Goal: Transaction & Acquisition: Purchase product/service

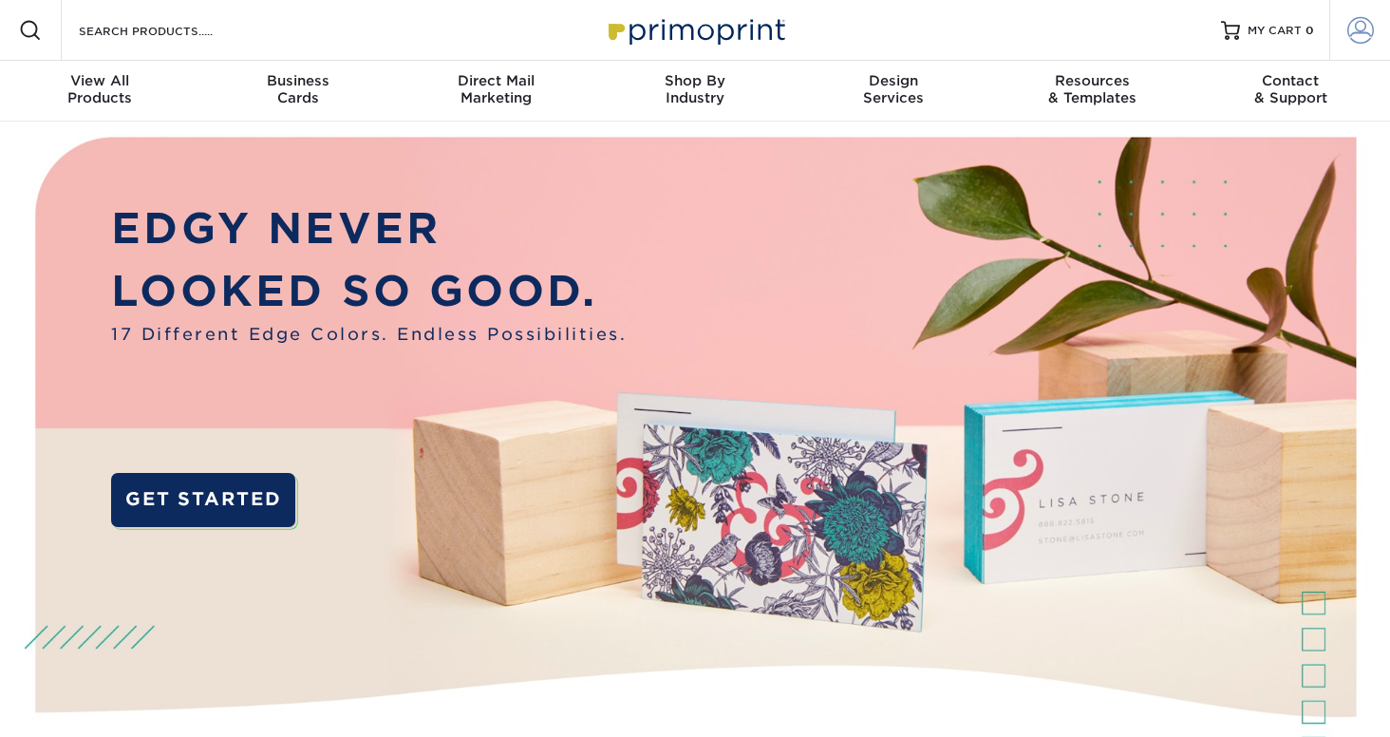
type input "marketing@scorpioco.com"
click at [1357, 26] on span at bounding box center [1360, 30] width 27 height 27
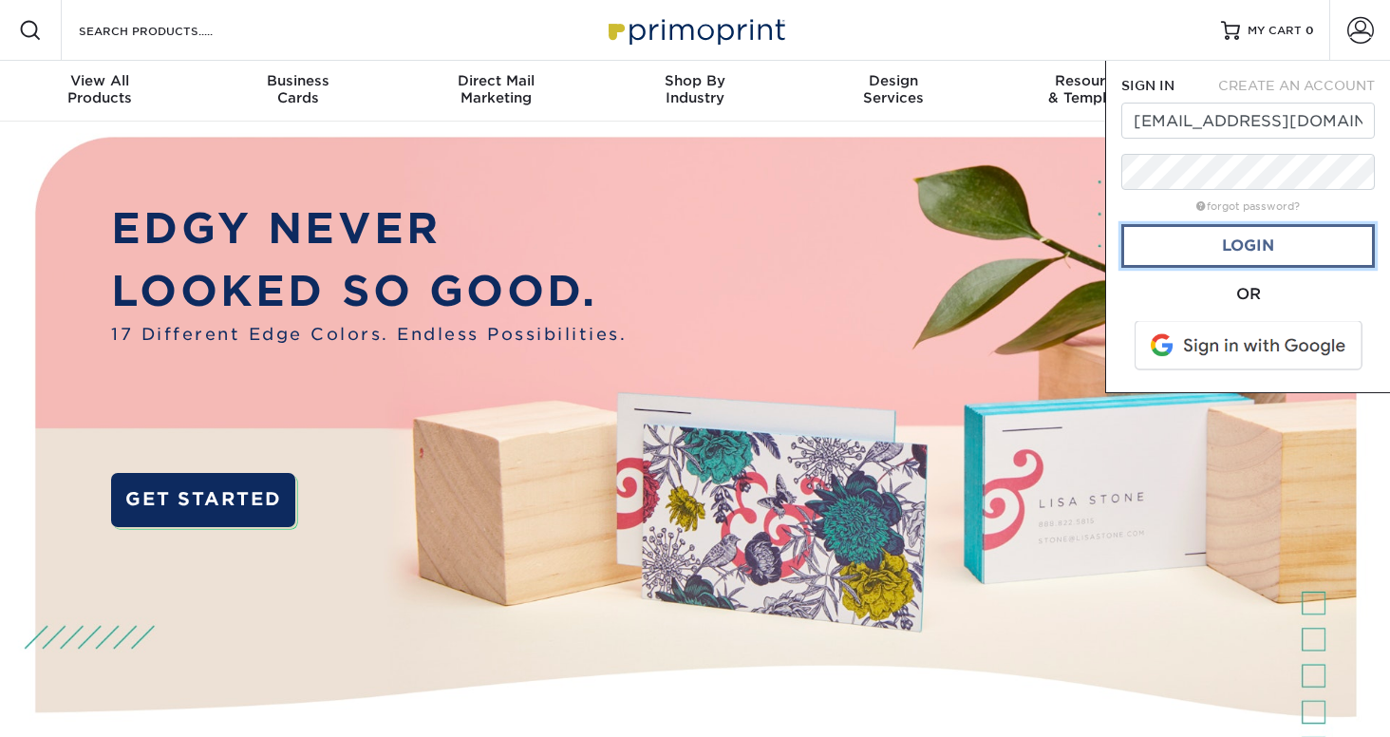
click at [1243, 238] on link "Login" at bounding box center [1247, 246] width 253 height 44
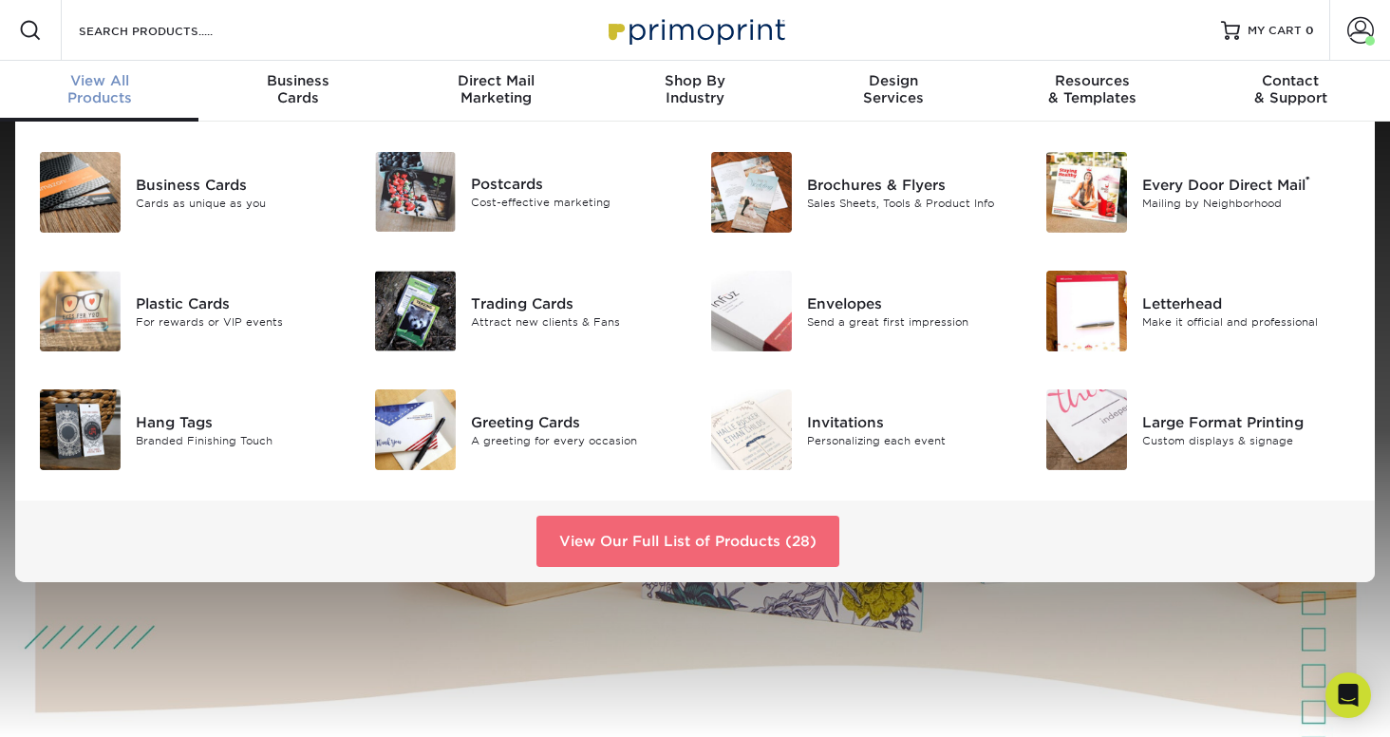
click at [679, 535] on link "View Our Full List of Products (28)" at bounding box center [687, 541] width 303 height 51
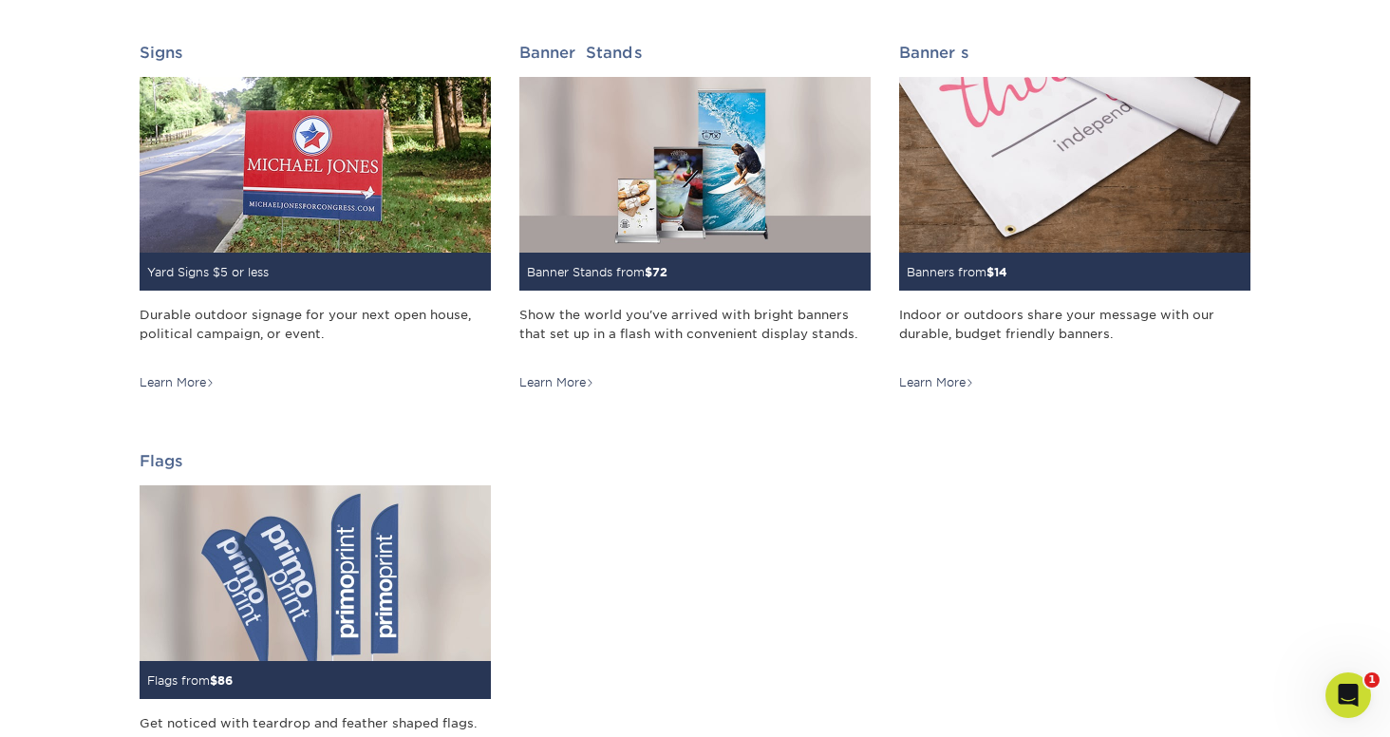
scroll to position [2725, 0]
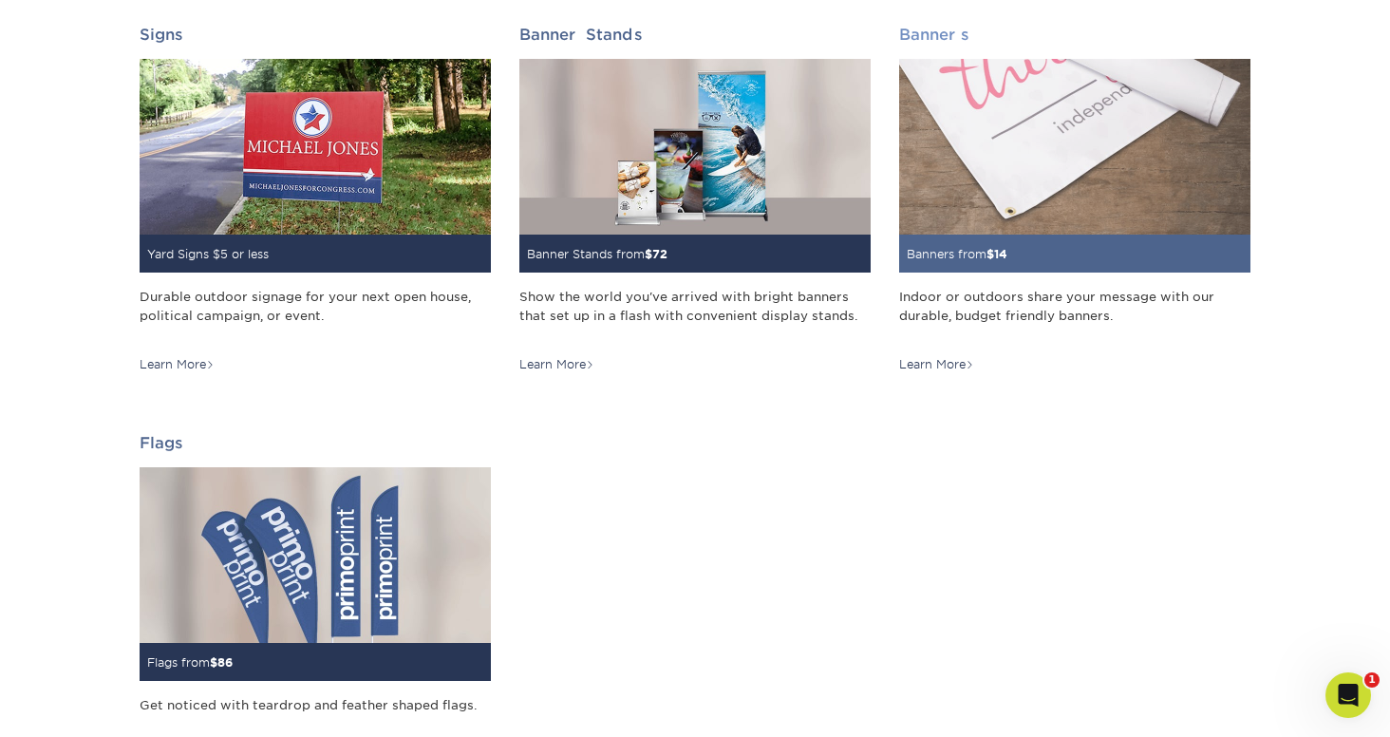
click at [958, 197] on img at bounding box center [1074, 147] width 351 height 176
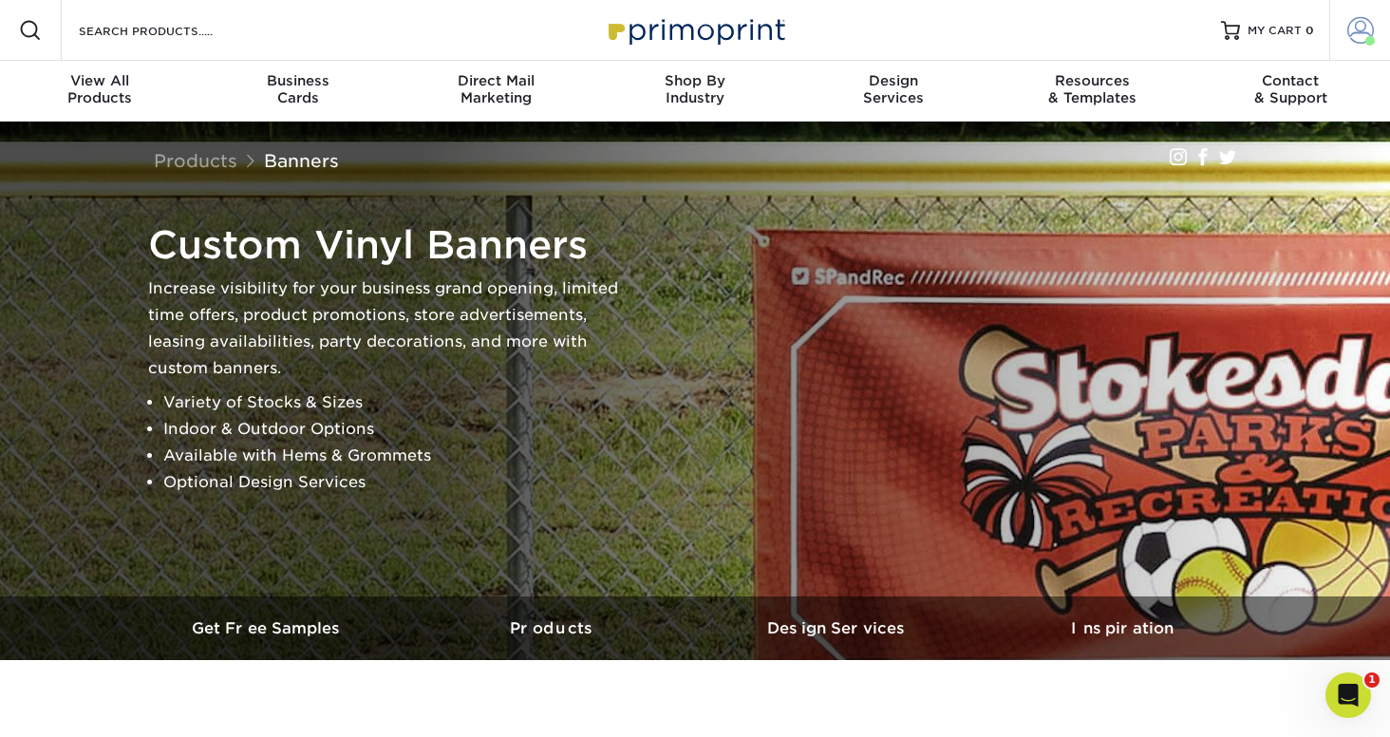
click at [1356, 33] on span at bounding box center [1360, 30] width 27 height 27
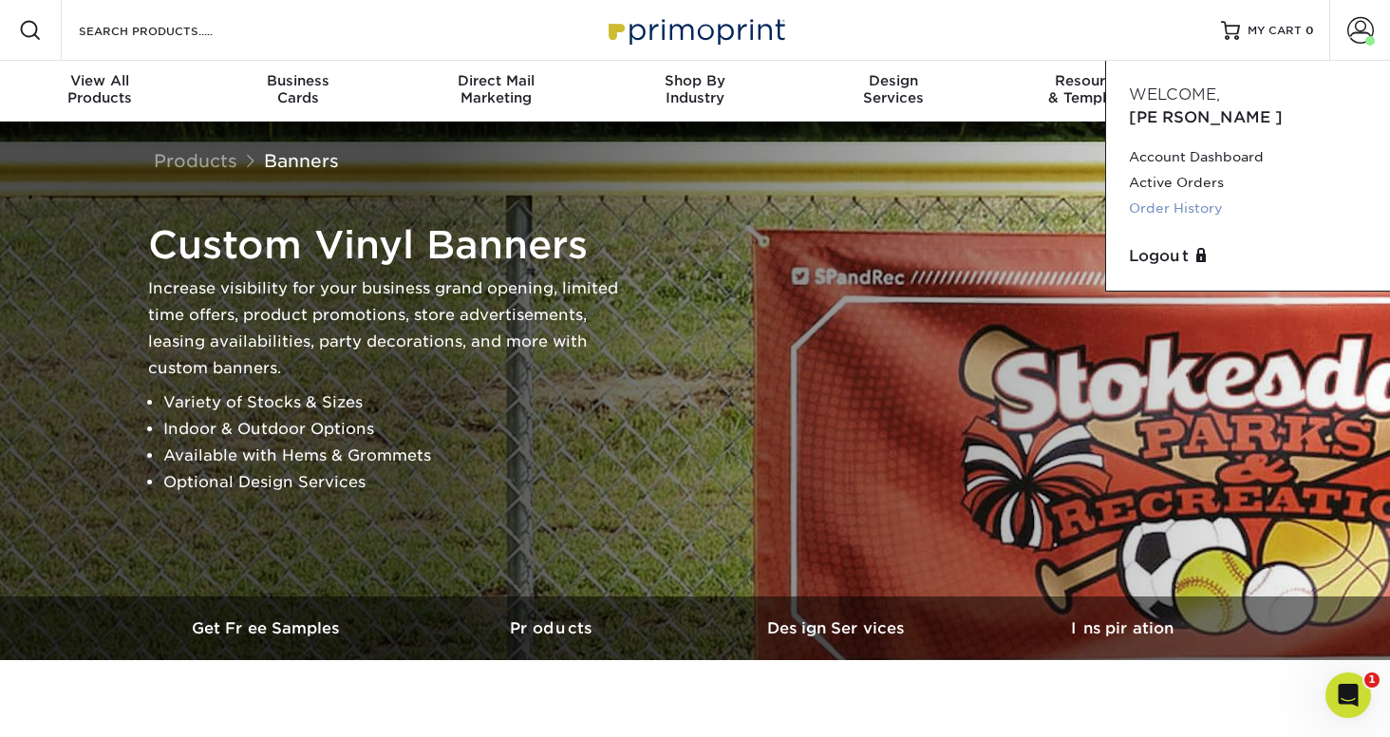
click at [1176, 196] on link "Order History" at bounding box center [1248, 209] width 238 height 26
click at [1030, 210] on div "Custom Vinyl Banners Increase visibility for your business grand opening, limit…" at bounding box center [694, 359] width 1139 height 475
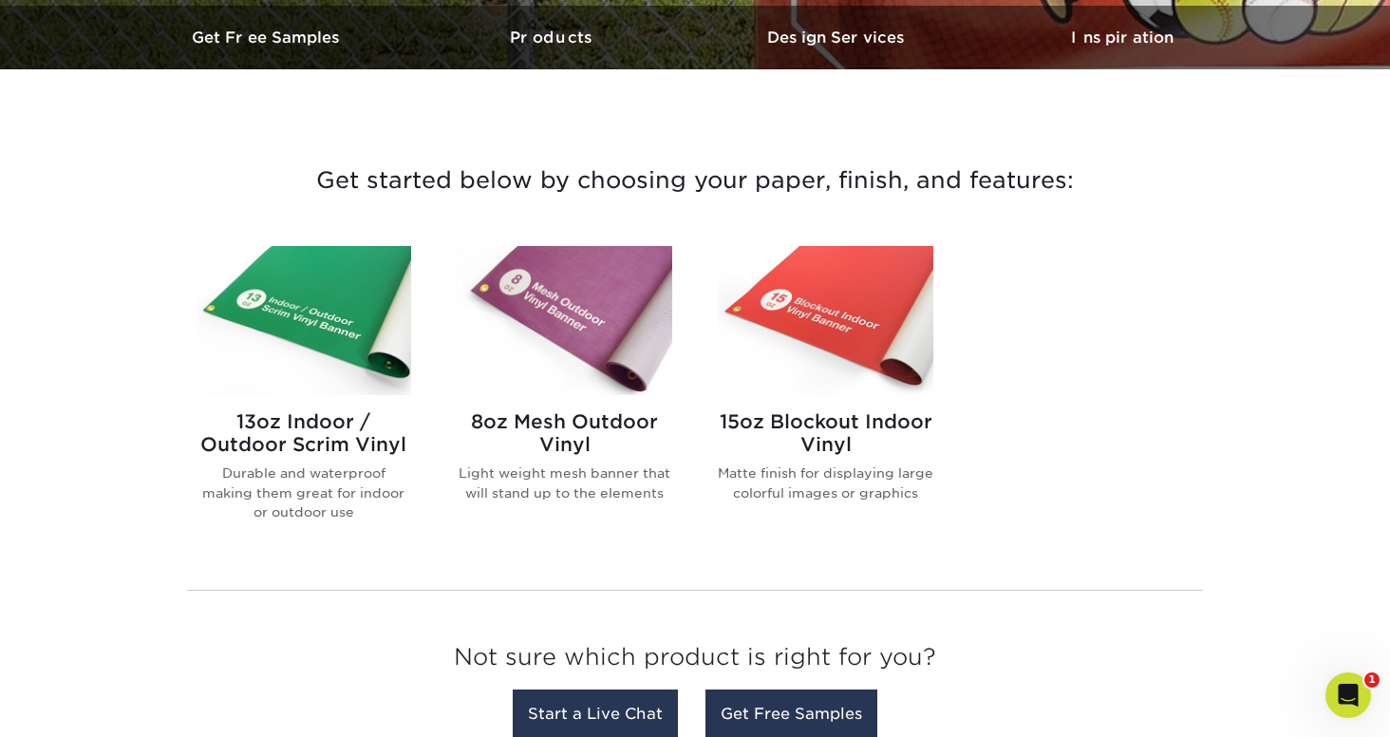
scroll to position [785, 0]
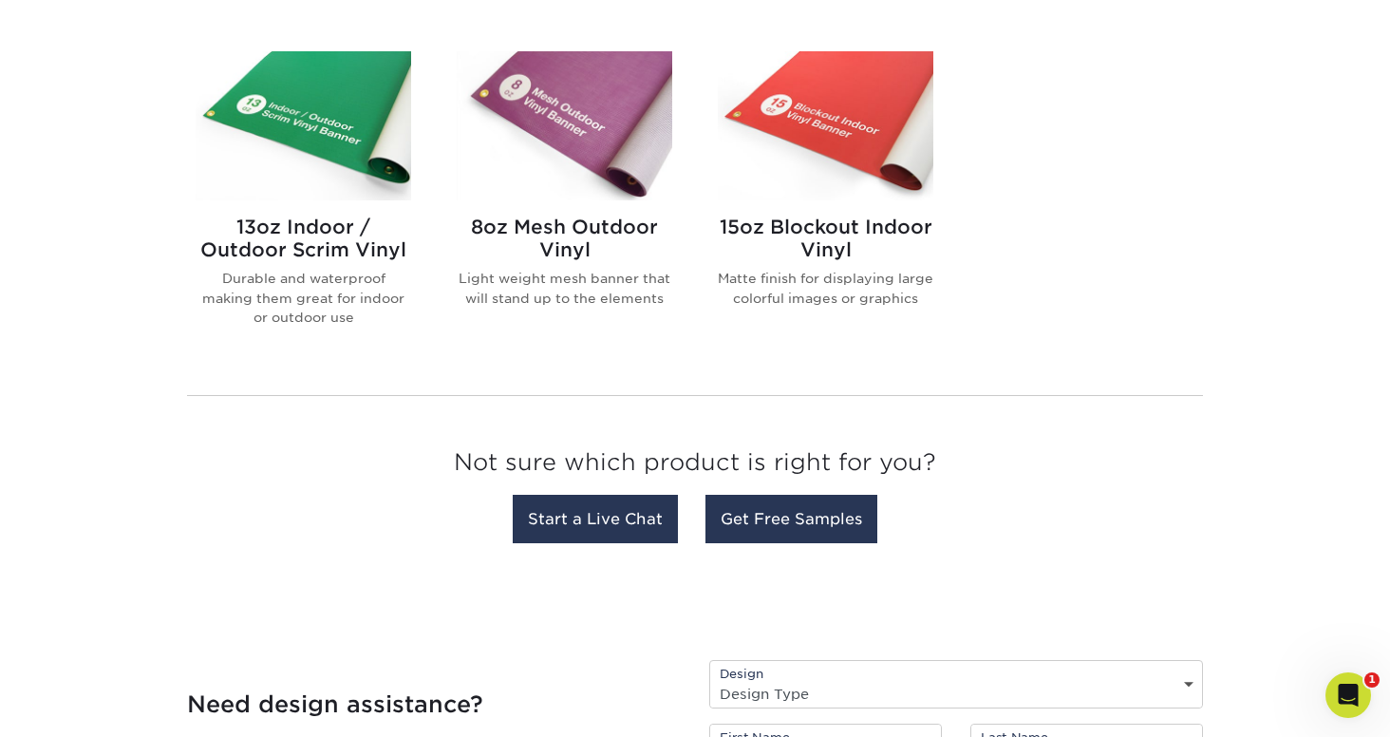
click at [319, 136] on img at bounding box center [304, 125] width 216 height 149
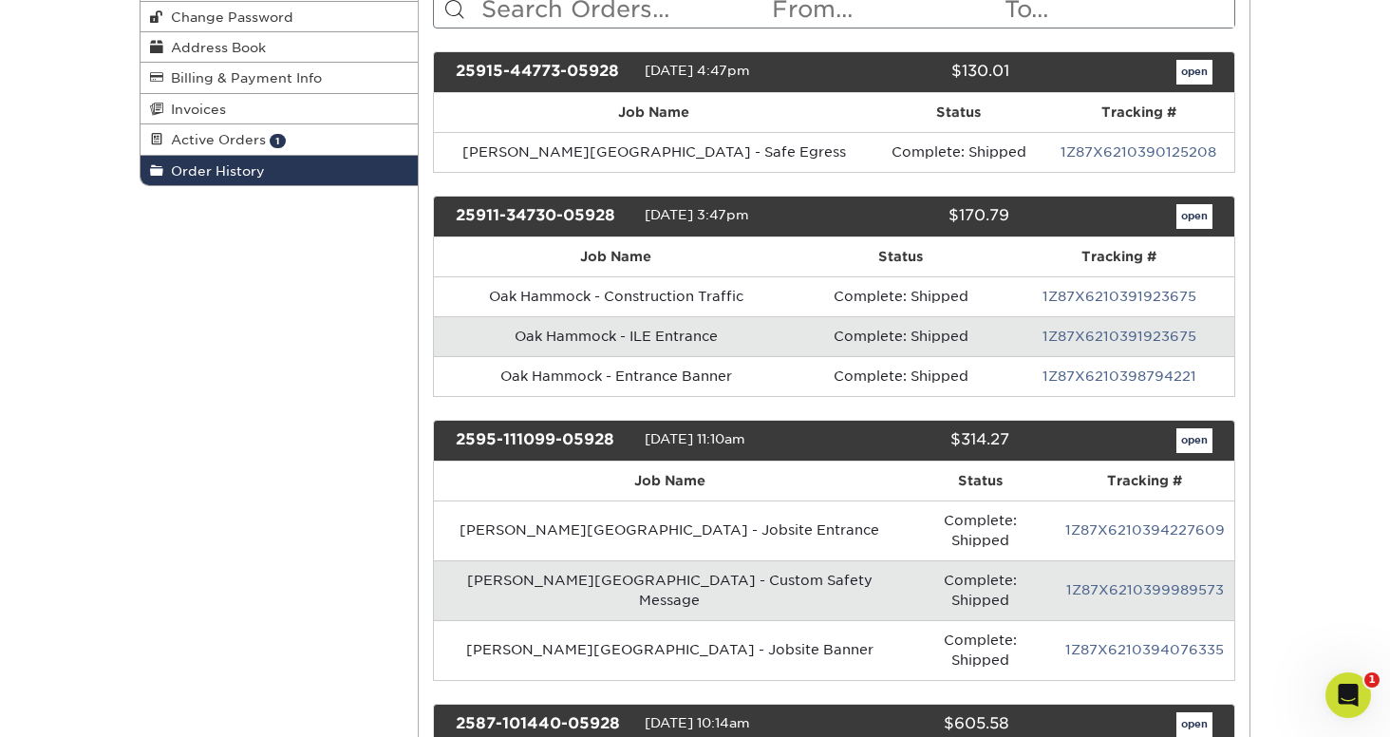
scroll to position [368, 0]
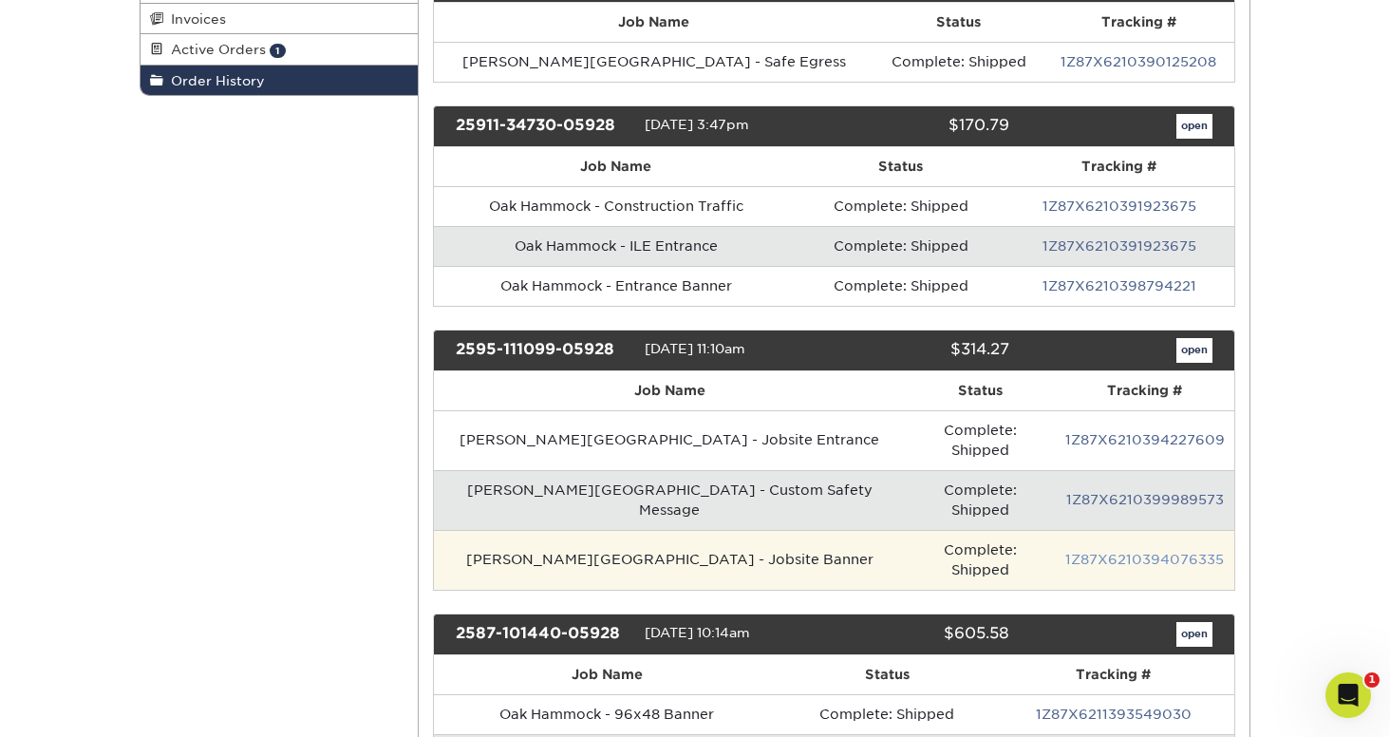
click at [1103, 552] on link "1Z87X6210394076335" at bounding box center [1144, 559] width 159 height 15
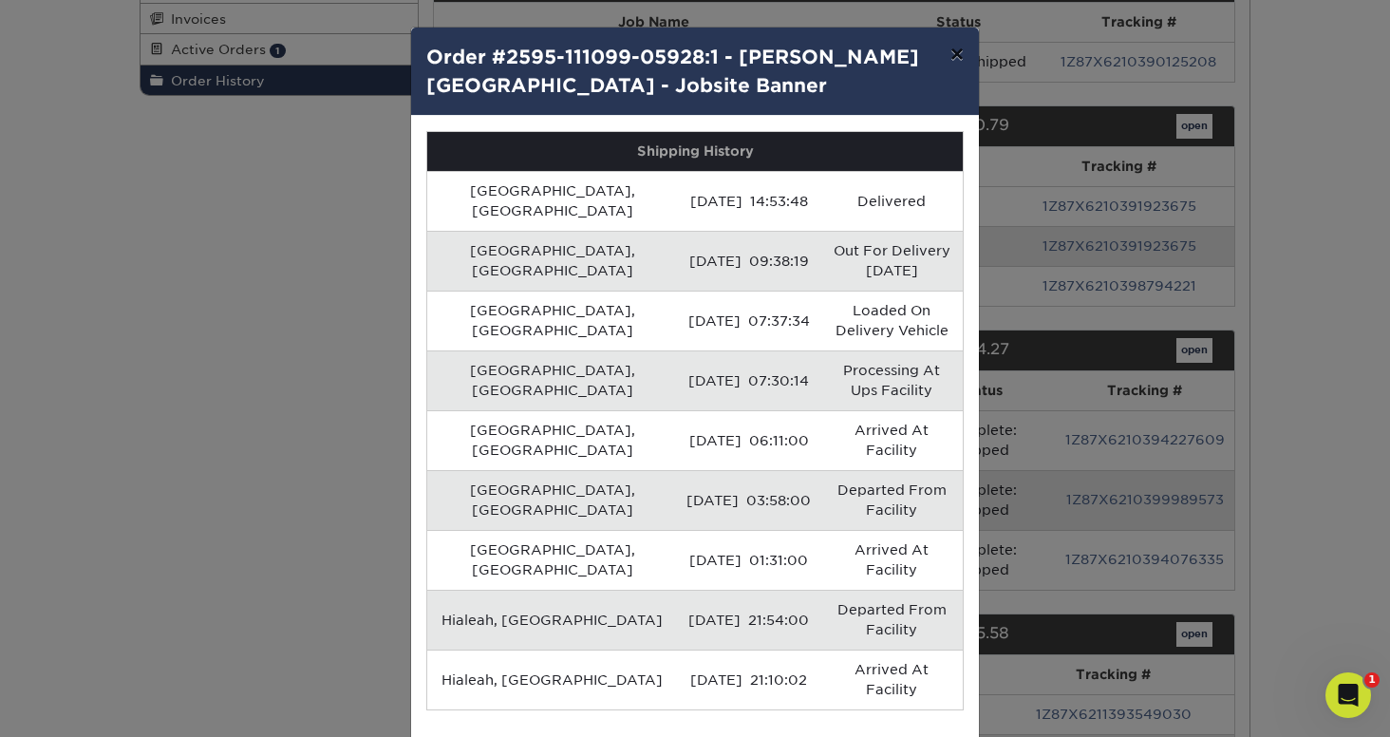
click at [957, 58] on button "×" at bounding box center [957, 54] width 44 height 53
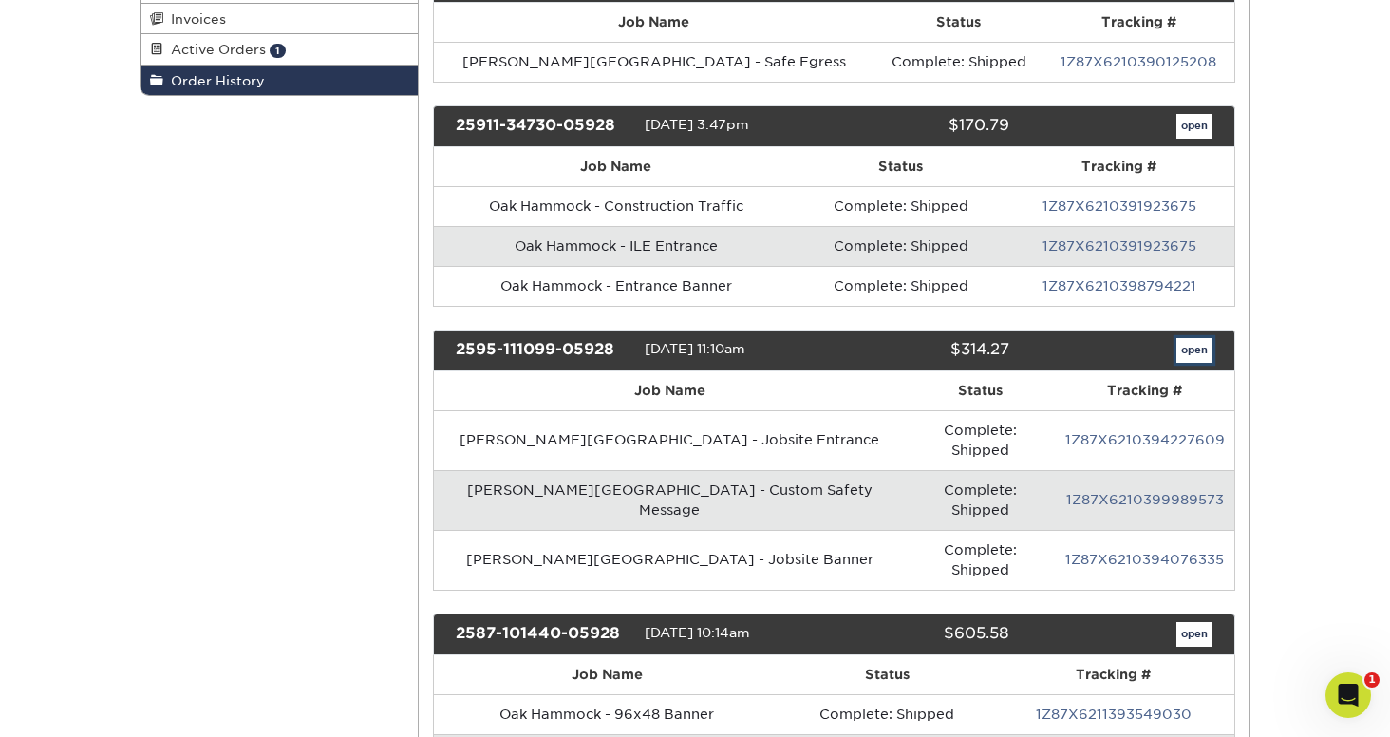
click at [1185, 346] on link "open" at bounding box center [1194, 350] width 36 height 25
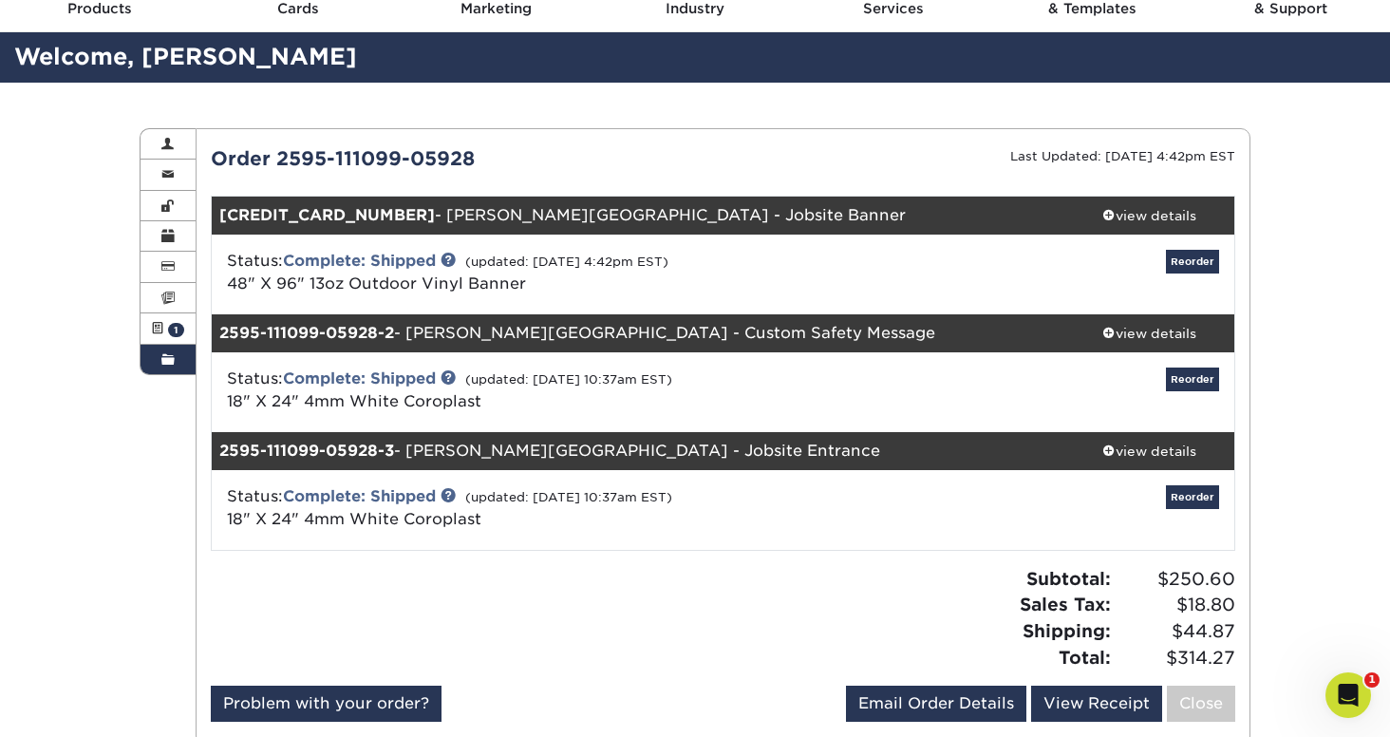
scroll to position [87, 0]
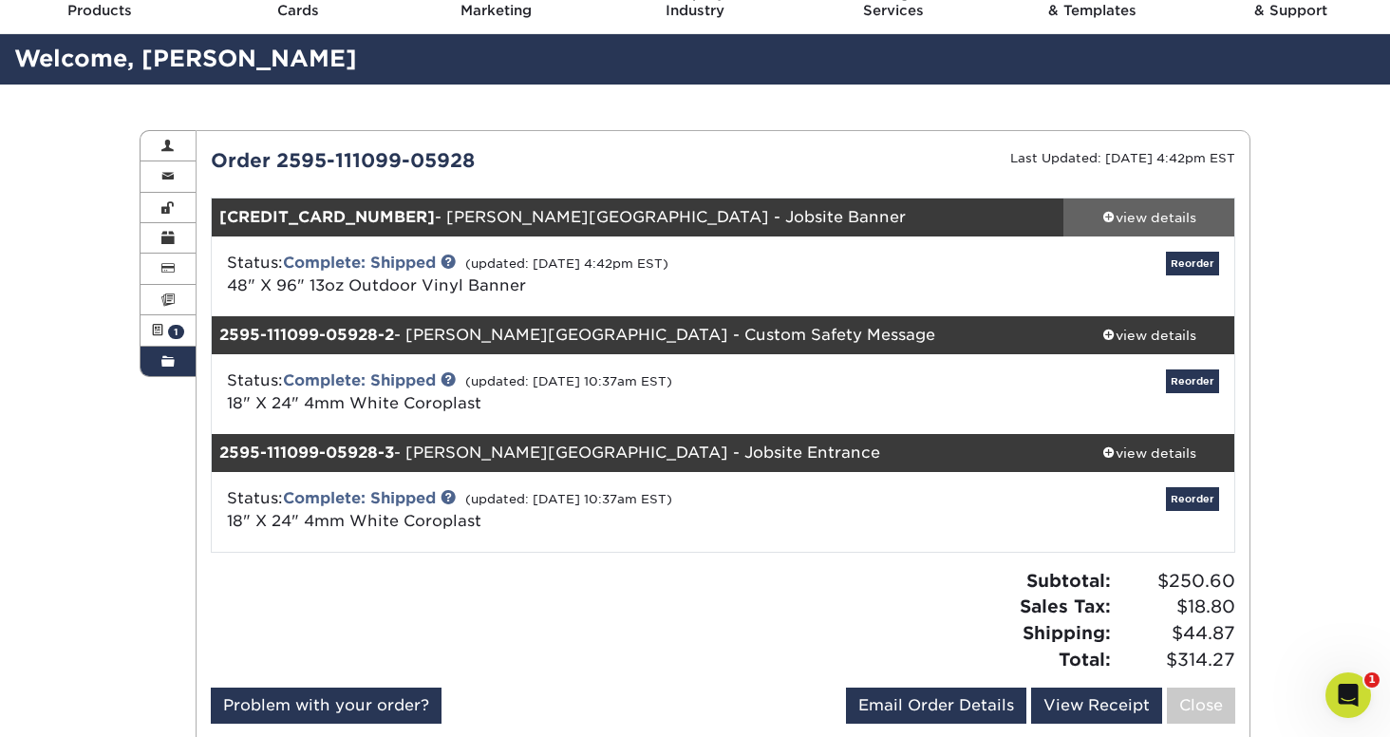
click at [1135, 218] on div "view details" at bounding box center [1148, 217] width 171 height 19
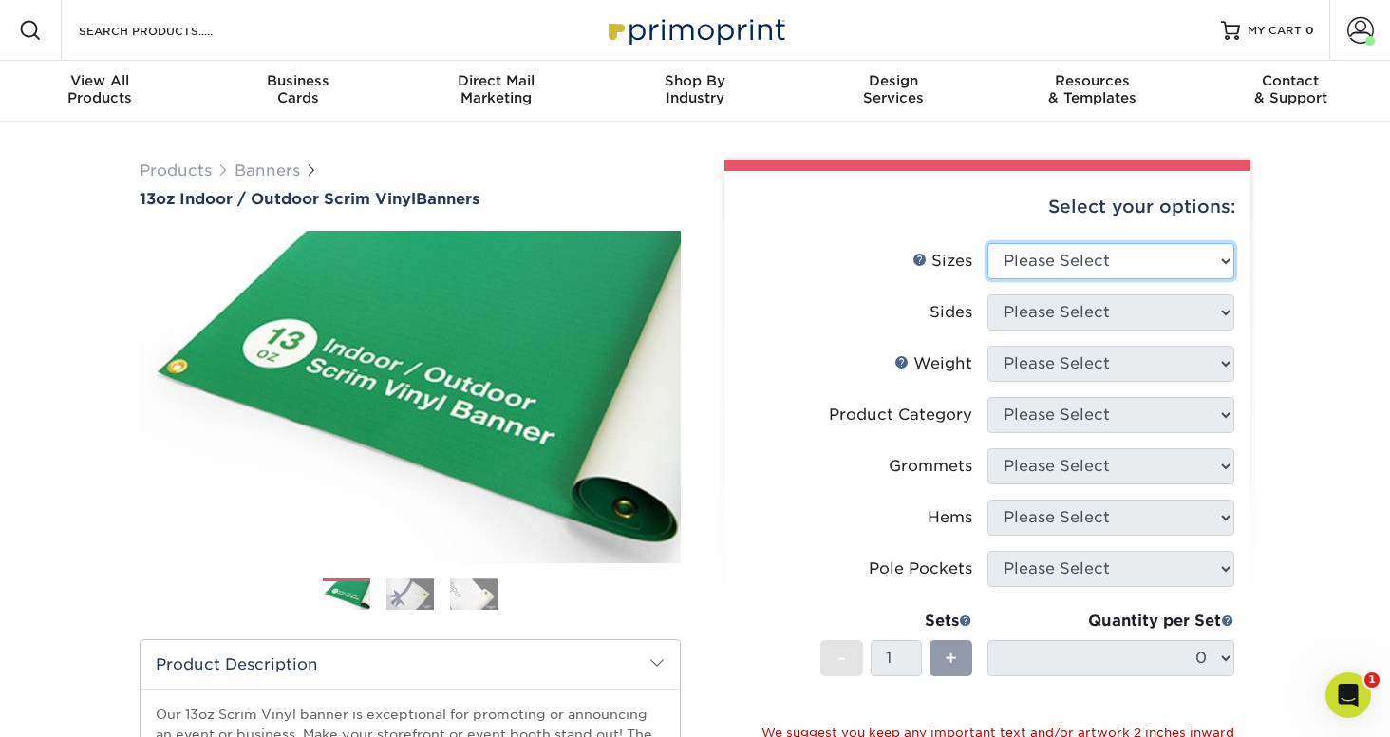
click at [995, 253] on select "Please Select 24" x 36" 24" x 48" 36" x 48" 36" x 60" 36" x 72" 36" x 96" 36" x…" at bounding box center [1110, 261] width 247 height 36
select select "48.00x96.00"
click at [987, 243] on select "Please Select 24" x 36" 24" x 48" 36" x 48" 36" x 60" 36" x 72" 36" x 96" 36" x…" at bounding box center [1110, 261] width 247 height 36
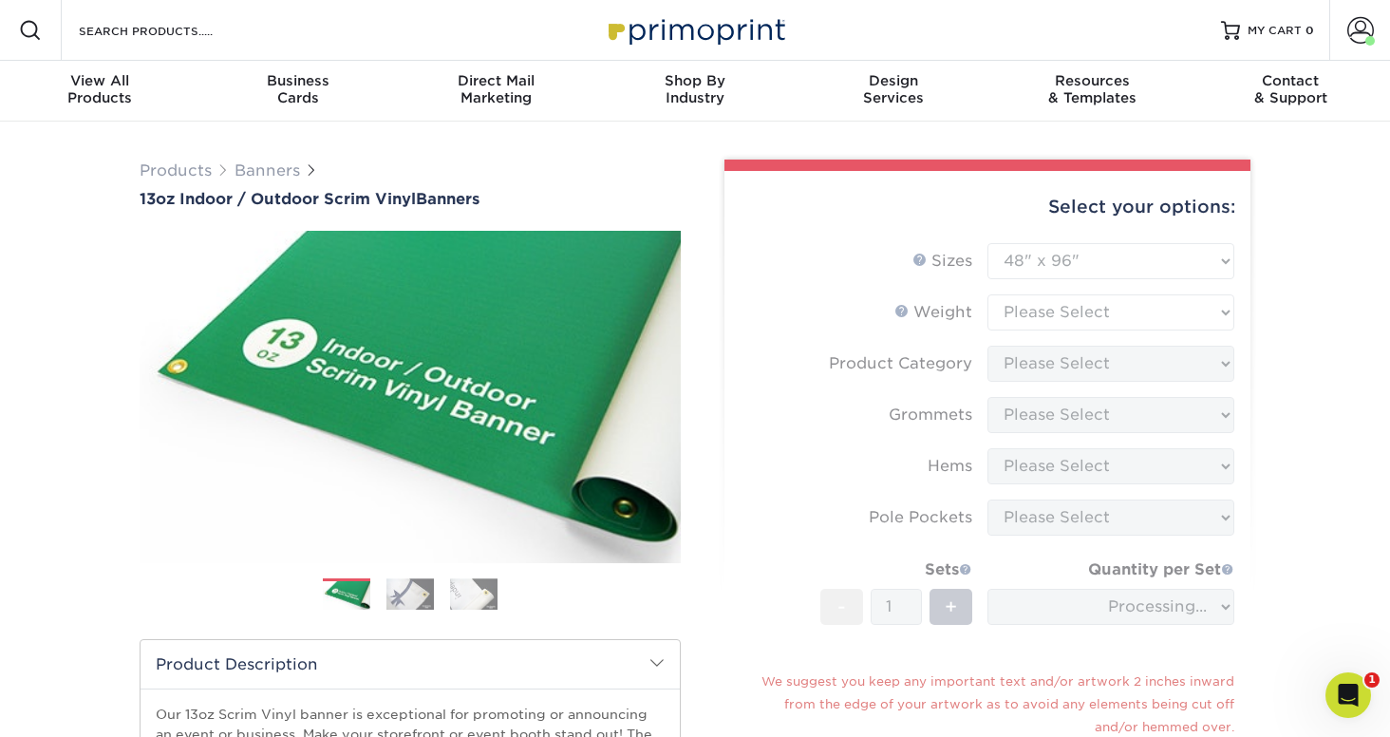
click at [1077, 312] on form "Sizes Help Sizes Please Select 24" x 36" 24" x 48" 36" x 48" 36" x 60" 36" x 72…" at bounding box center [988, 557] width 496 height 628
click at [1091, 314] on form "Sizes Help Sizes Please Select 24" x 36" 24" x 48" 36" x 48" 36" x 60" 36" x 72…" at bounding box center [988, 557] width 496 height 628
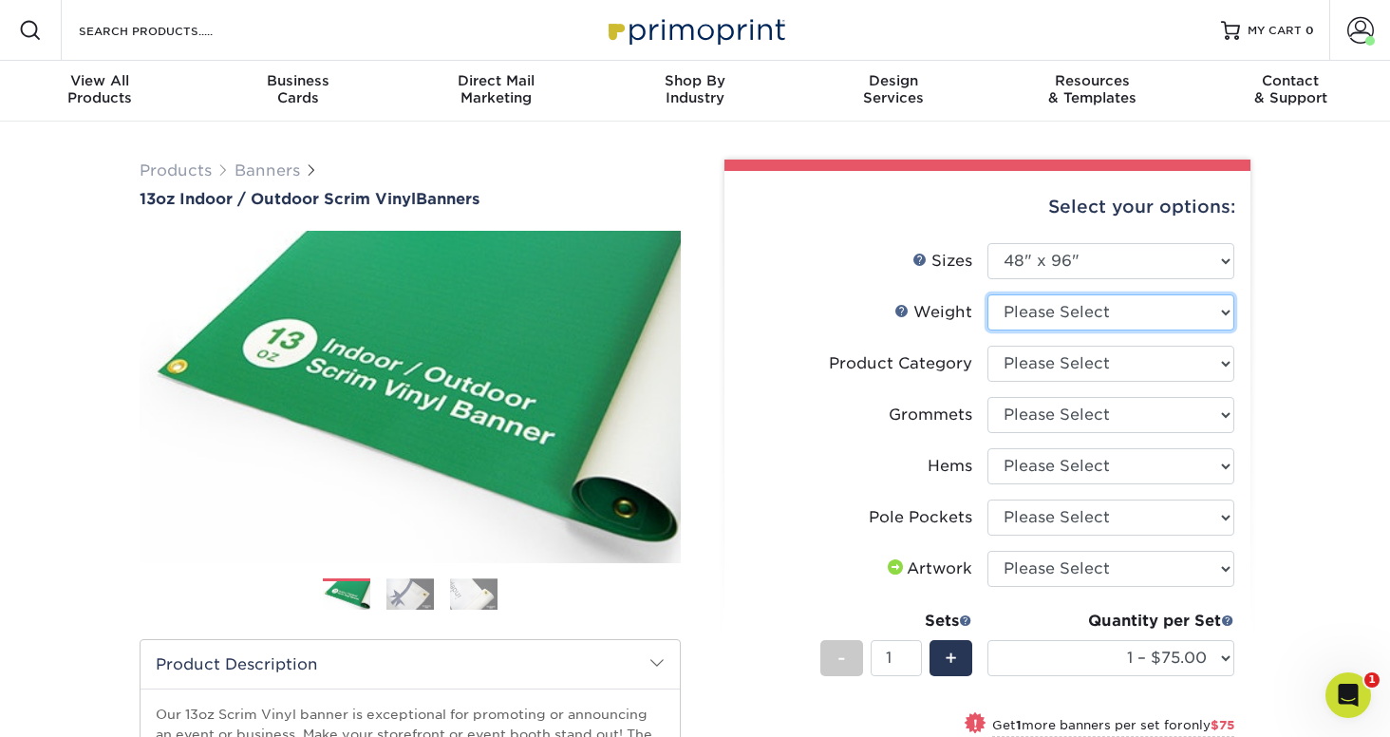
click at [1120, 326] on select "Please Select 13OZ" at bounding box center [1110, 312] width 247 height 36
select select "13OZ"
click at [987, 294] on select "Please Select 13OZ" at bounding box center [1110, 312] width 247 height 36
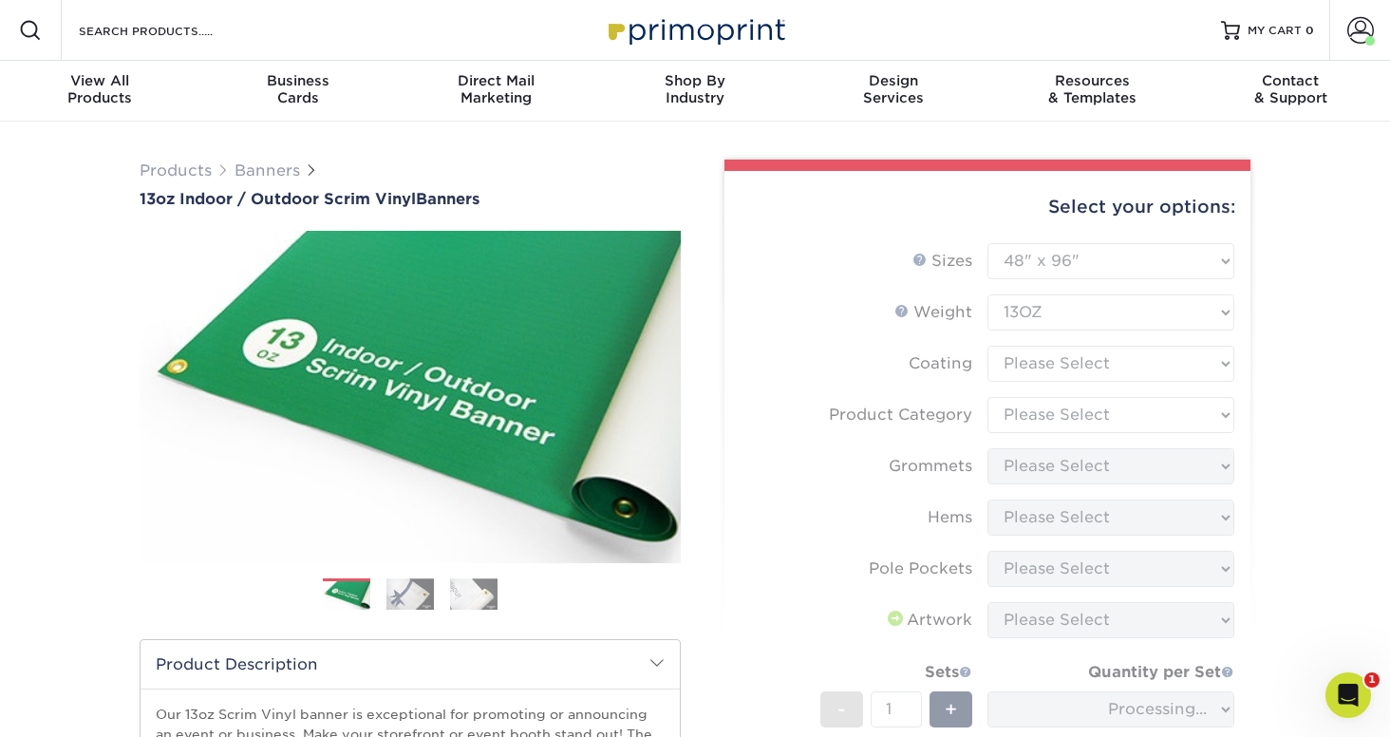
click at [1087, 365] on form "Sizes Help Sizes Please Select 24" x 36" 24" x 48" 36" x 48" 36" x 60" 36" x 72…" at bounding box center [988, 608] width 496 height 730
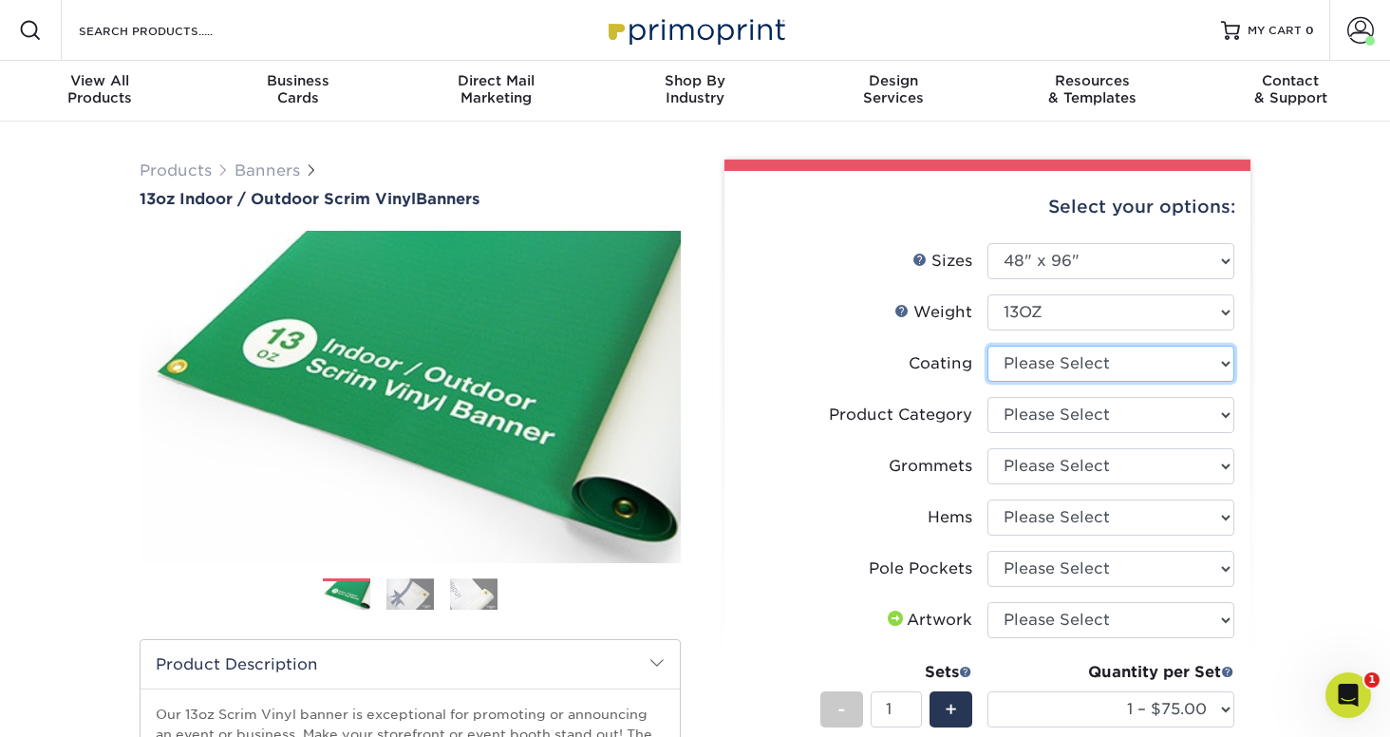
click at [1086, 356] on select at bounding box center [1110, 364] width 247 height 36
select select "3e7618de-abca-4bda-9f97-8b9129e913d8"
click at [987, 346] on select at bounding box center [1110, 364] width 247 height 36
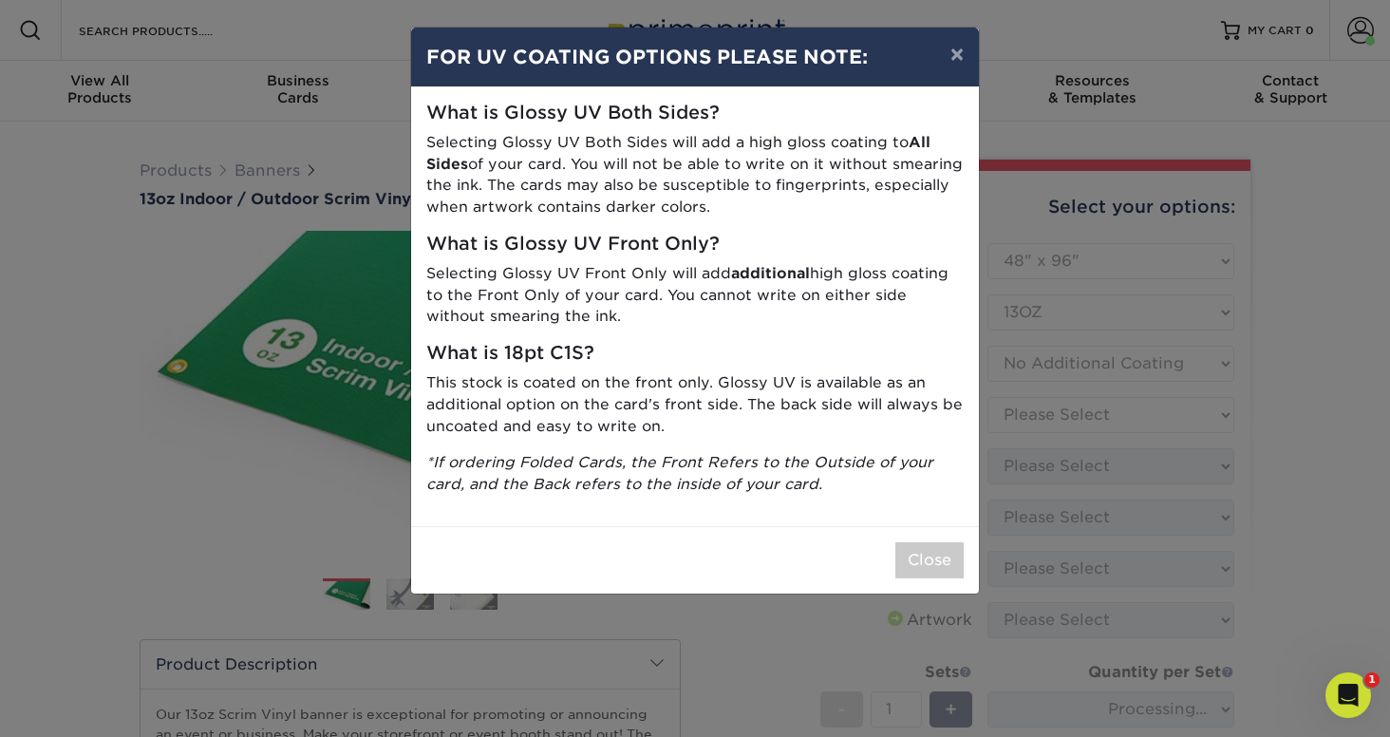
click at [1078, 410] on div "× FOR UV COATING OPTIONS PLEASE NOTE: What is Glossy UV Both Sides? Selecting G…" at bounding box center [695, 368] width 1390 height 737
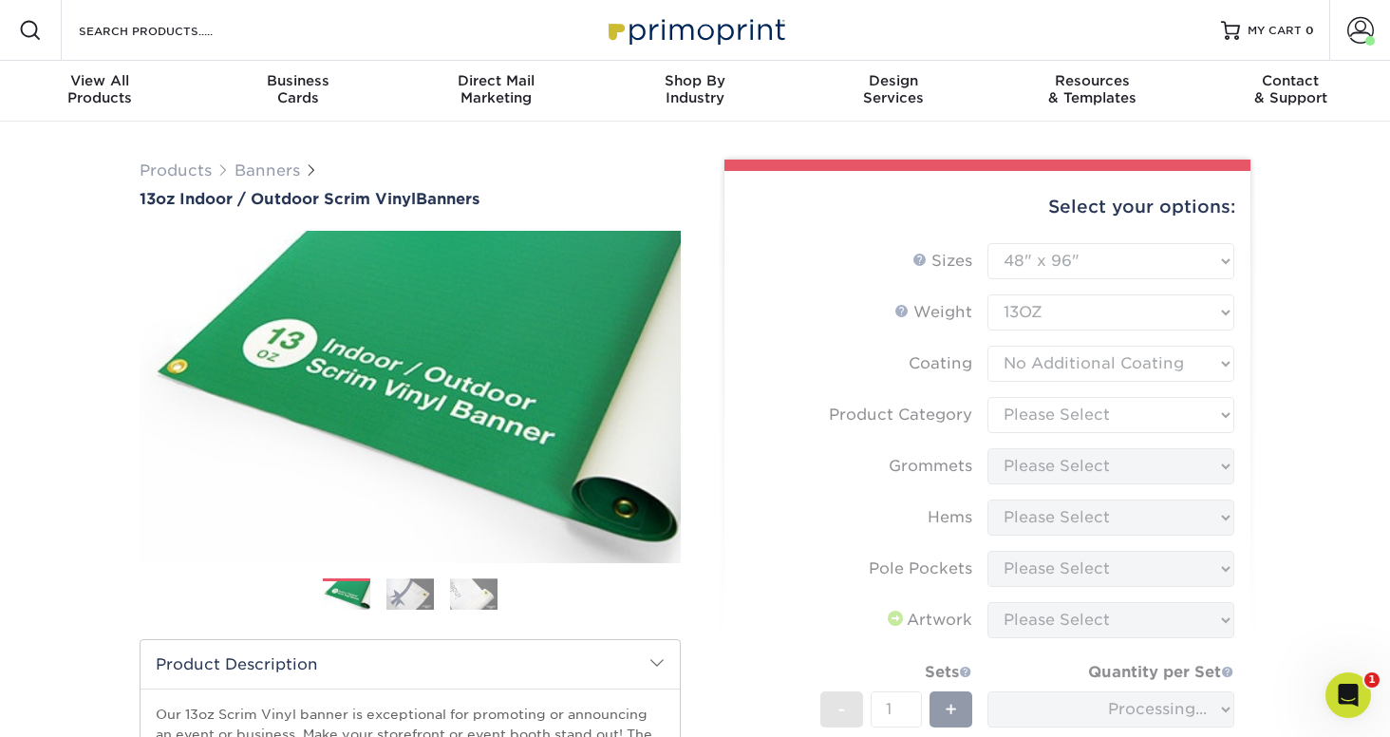
click at [1075, 412] on form "Sizes Help Sizes Please Select 24" x 36" 24" x 48" 36" x 48" 36" x 60" 36" x 72…" at bounding box center [988, 608] width 496 height 730
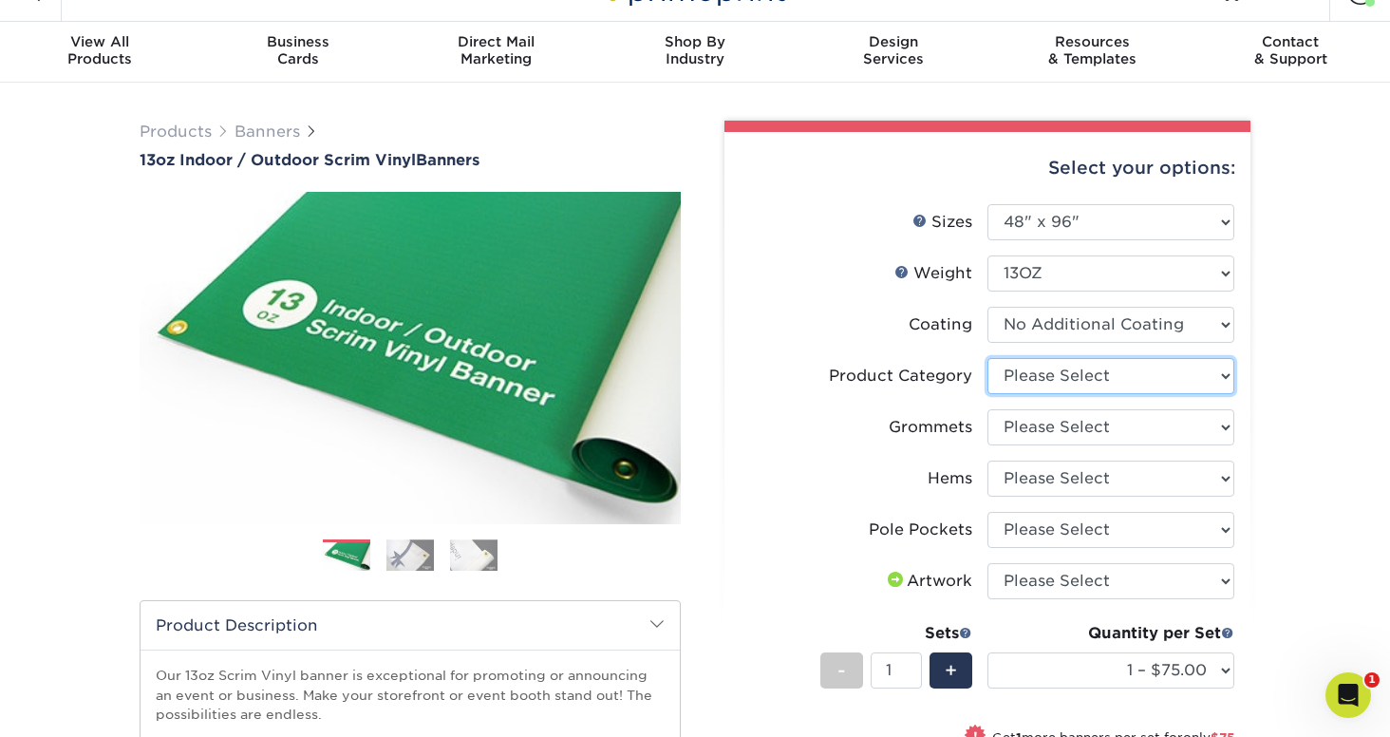
click at [1074, 391] on select "Please Select 13oz Scrim Vinyl Banner - Matte" at bounding box center [1110, 376] width 247 height 36
select select "bb192c35-bb20-422d-b6fe-0c7f48e5aa48"
click at [987, 358] on select "Please Select 13oz Scrim Vinyl Banner - Matte" at bounding box center [1110, 376] width 247 height 36
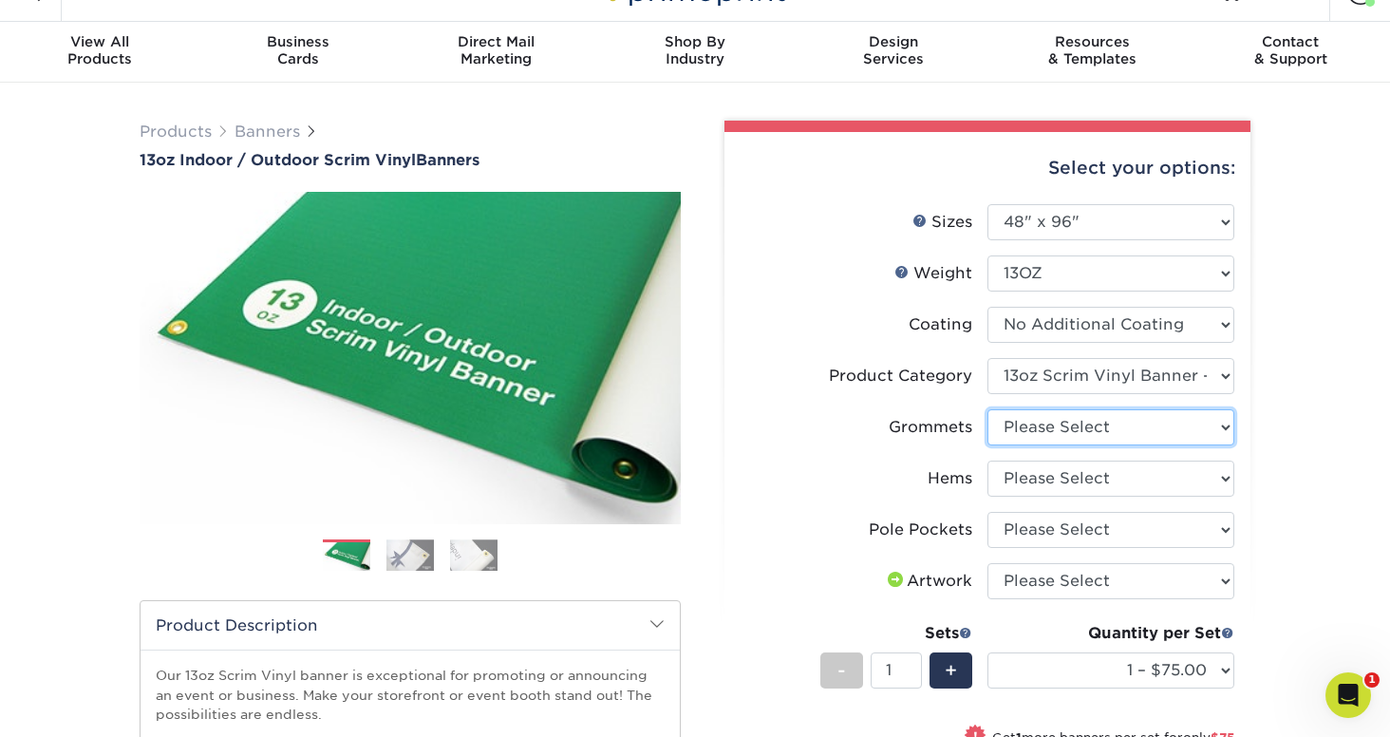
click at [1100, 438] on select "Please Select No Grommets Yes, Grommet All 4 Corners Yes, Grommets Every 1 ft. …" at bounding box center [1110, 427] width 247 height 36
click at [987, 409] on select "Please Select No Grommets Yes, Grommet All 4 Corners Yes, Grommets Every 1 ft. …" at bounding box center [1110, 427] width 247 height 36
click at [1114, 430] on select "Please Select No Grommets Yes, Grommet All 4 Corners Yes, Grommets Every 1 ft. …" at bounding box center [1110, 427] width 247 height 36
select select "844af484-45a3-48a0-88de-19e51b139d69"
click at [987, 409] on select "Please Select No Grommets Yes, Grommet All 4 Corners Yes, Grommets Every 1 ft. …" at bounding box center [1110, 427] width 247 height 36
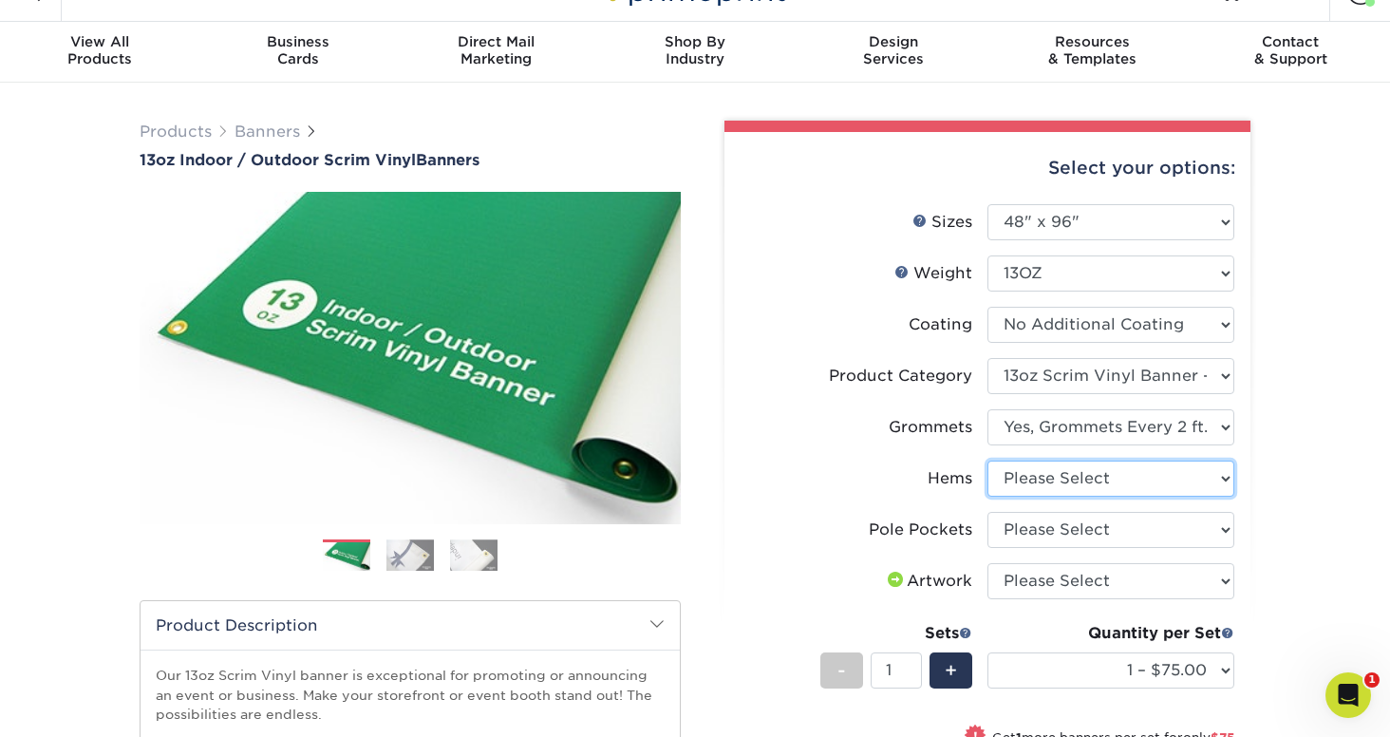
click at [1135, 484] on select "Please Select No Hems/Pole Pockets Yes, Hems Top and Bottom Only Yes, Hems All …" at bounding box center [1110, 478] width 247 height 36
select select "799b34bf-ff99-4291-b254-51157b744628"
click at [987, 460] on select "Please Select No Hems/Pole Pockets Yes, Hems Top and Bottom Only Yes, Hems All …" at bounding box center [1110, 478] width 247 height 36
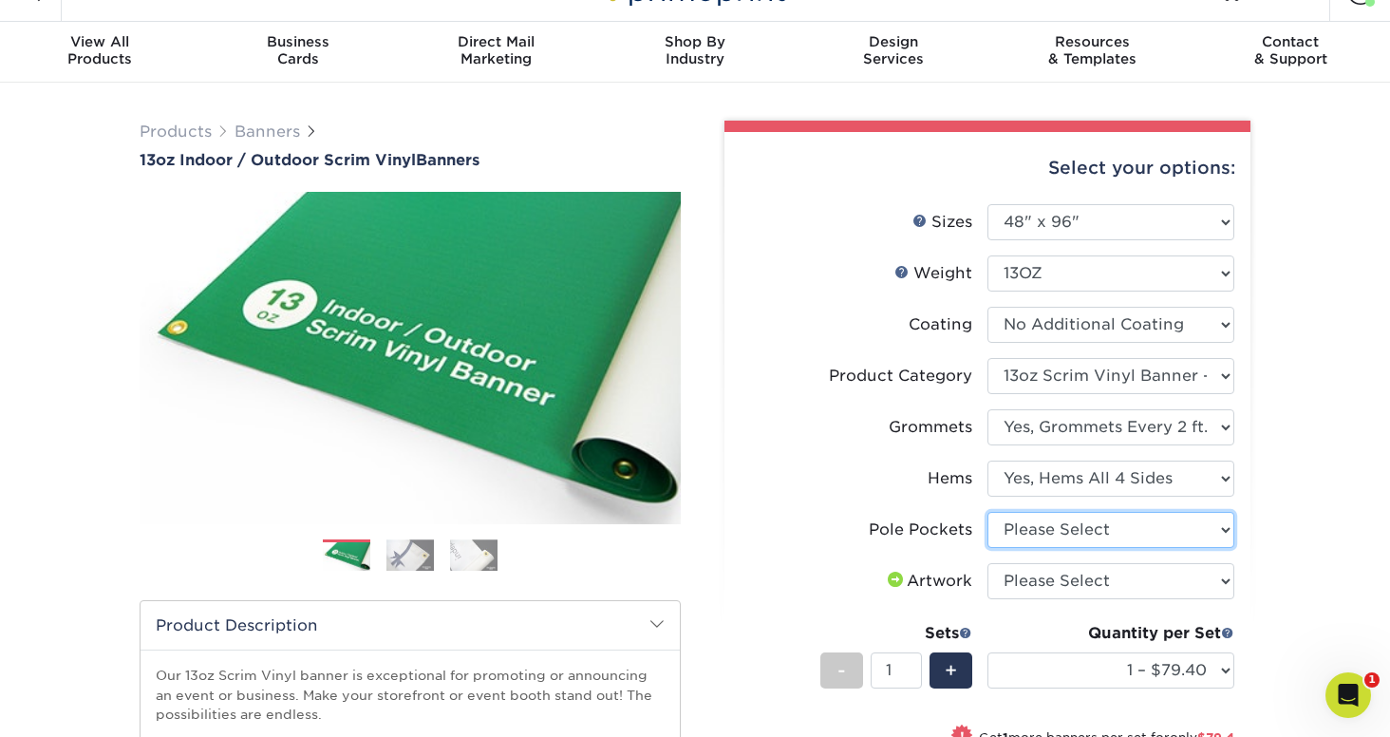
click at [1115, 517] on select "Please Select No Pole Pockets 2 in. Left and Right 2 in. Top and Bottom 4 in. L…" at bounding box center [1110, 530] width 247 height 36
click at [1136, 512] on select "Please Select No Pole Pockets 2 in. Left and Right 2 in. Top and Bottom 4 in. L…" at bounding box center [1110, 530] width 247 height 36
select select "462c5fe9-21e9-49a0-afb4-1c6e8664fe13"
click at [987, 512] on select "Please Select No Pole Pockets 2 in. Left and Right 2 in. Top and Bottom 4 in. L…" at bounding box center [1110, 530] width 247 height 36
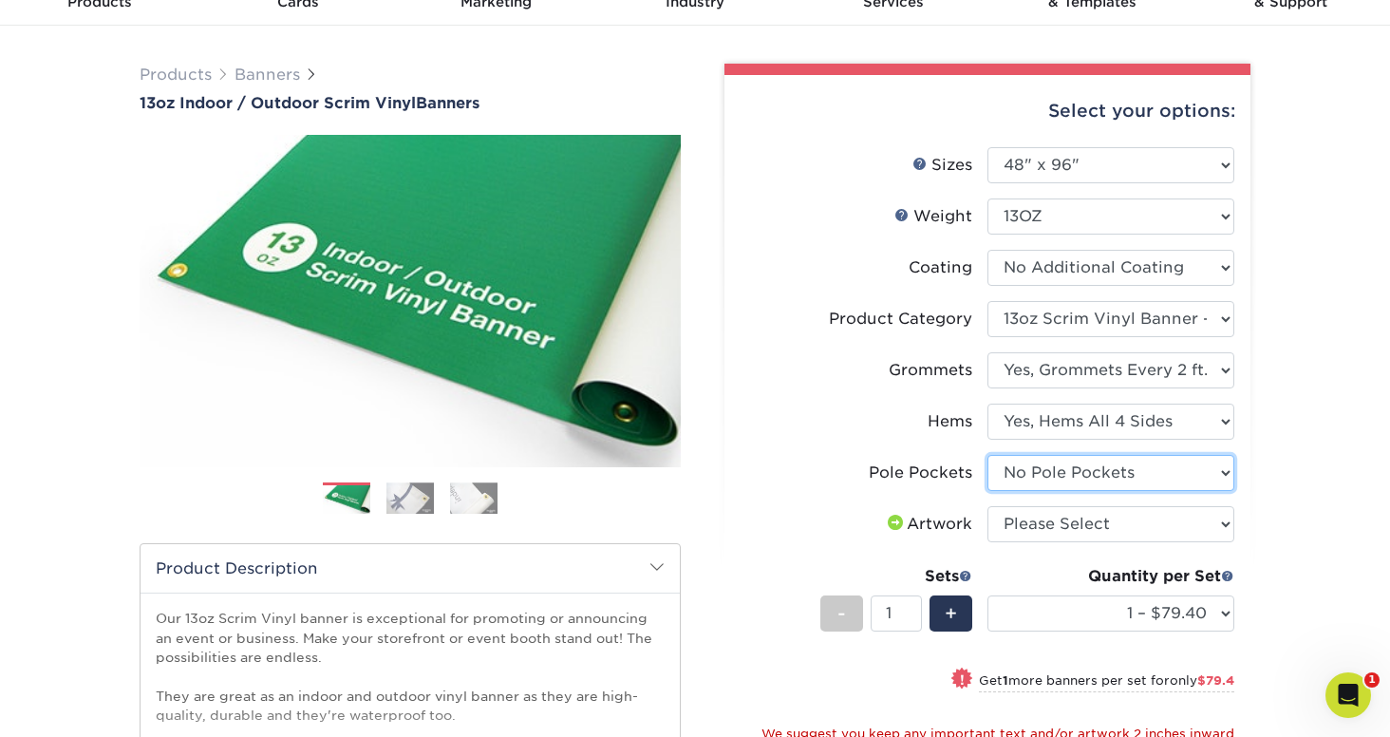
scroll to position [97, 0]
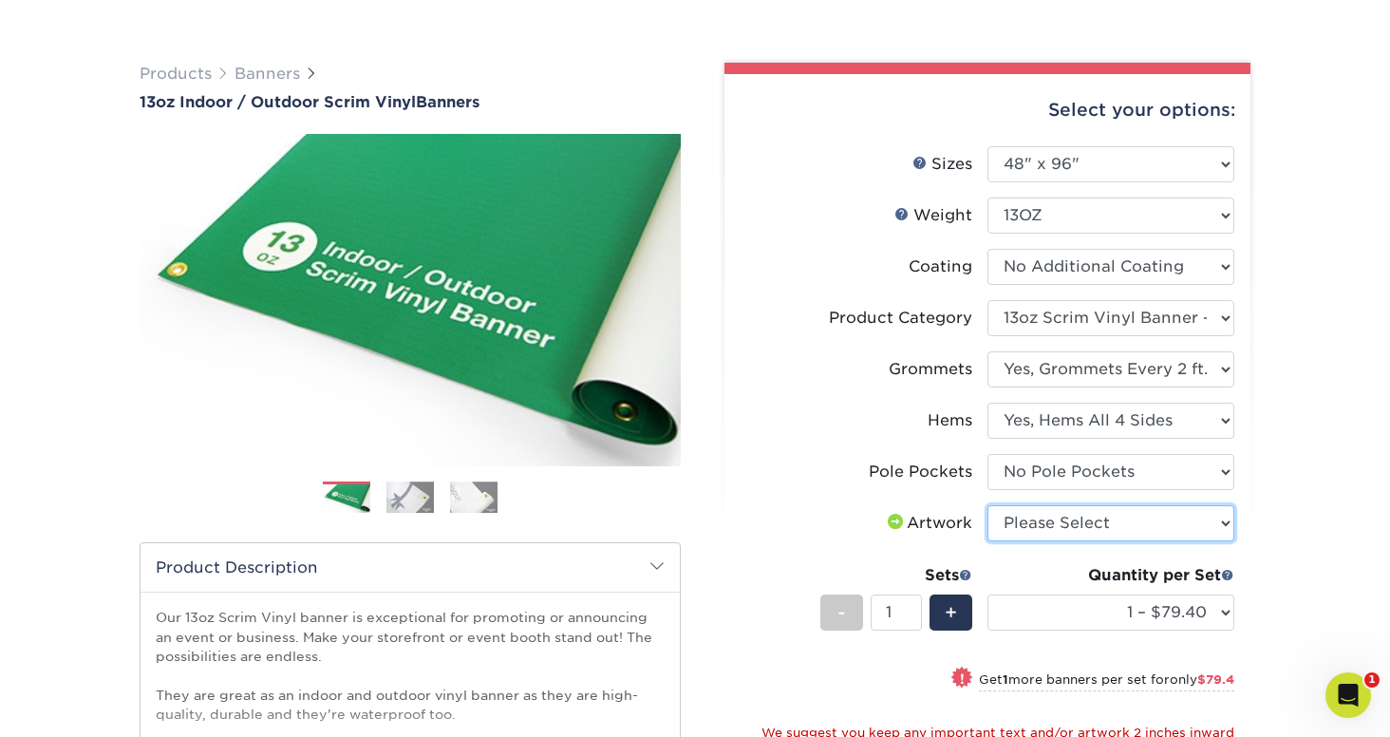
click at [1124, 512] on select "Please Select I will upload files I need a design - $50" at bounding box center [1110, 523] width 247 height 36
select select "upload"
click at [987, 505] on select "Please Select I will upload files I need a design - $50" at bounding box center [1110, 523] width 247 height 36
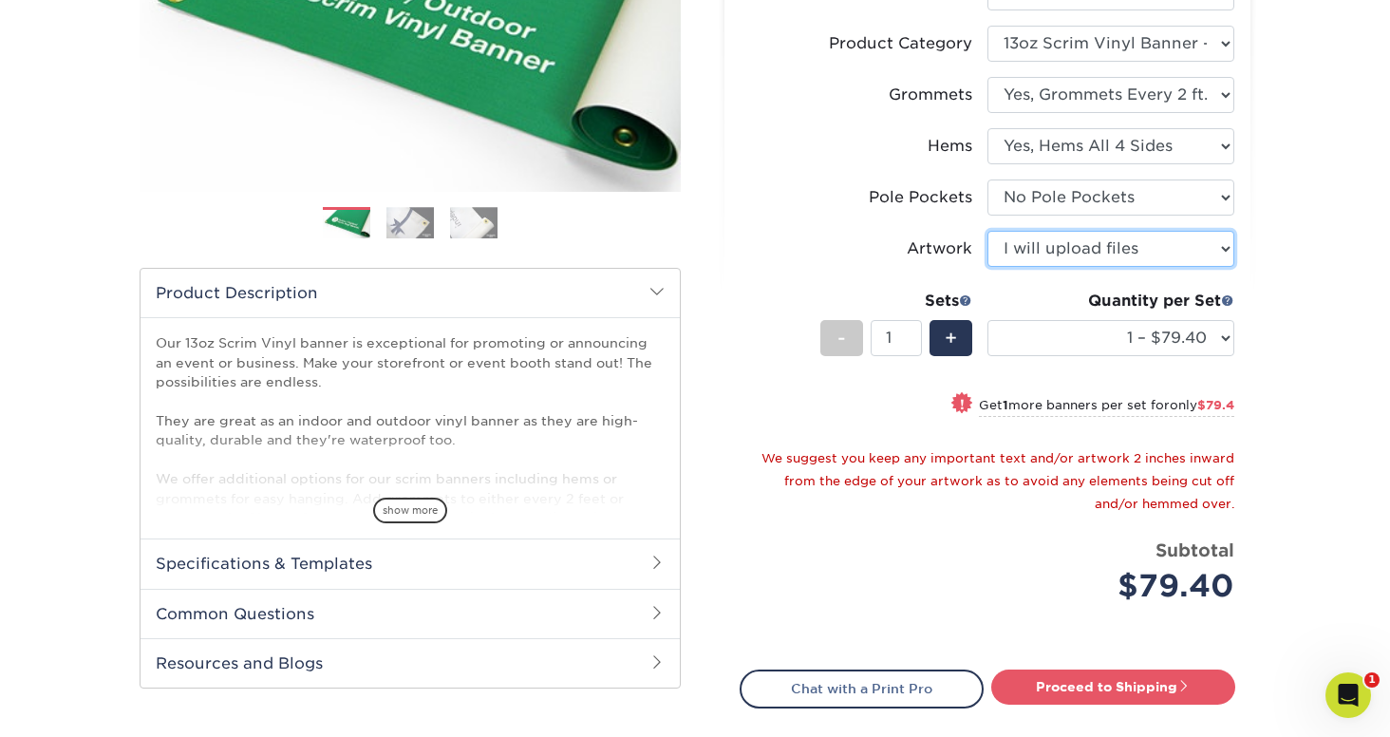
scroll to position [413, 0]
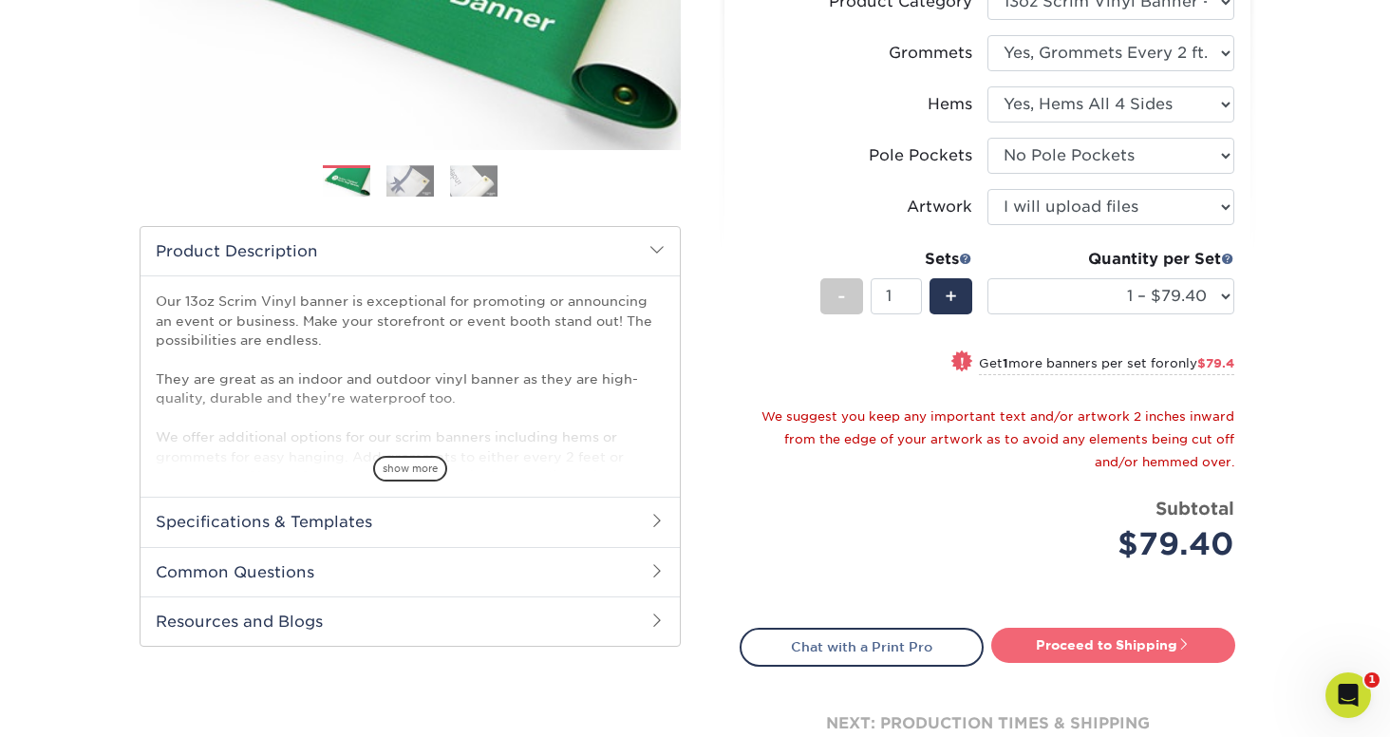
click at [1090, 645] on link "Proceed to Shipping" at bounding box center [1113, 645] width 244 height 34
type input "Set 1"
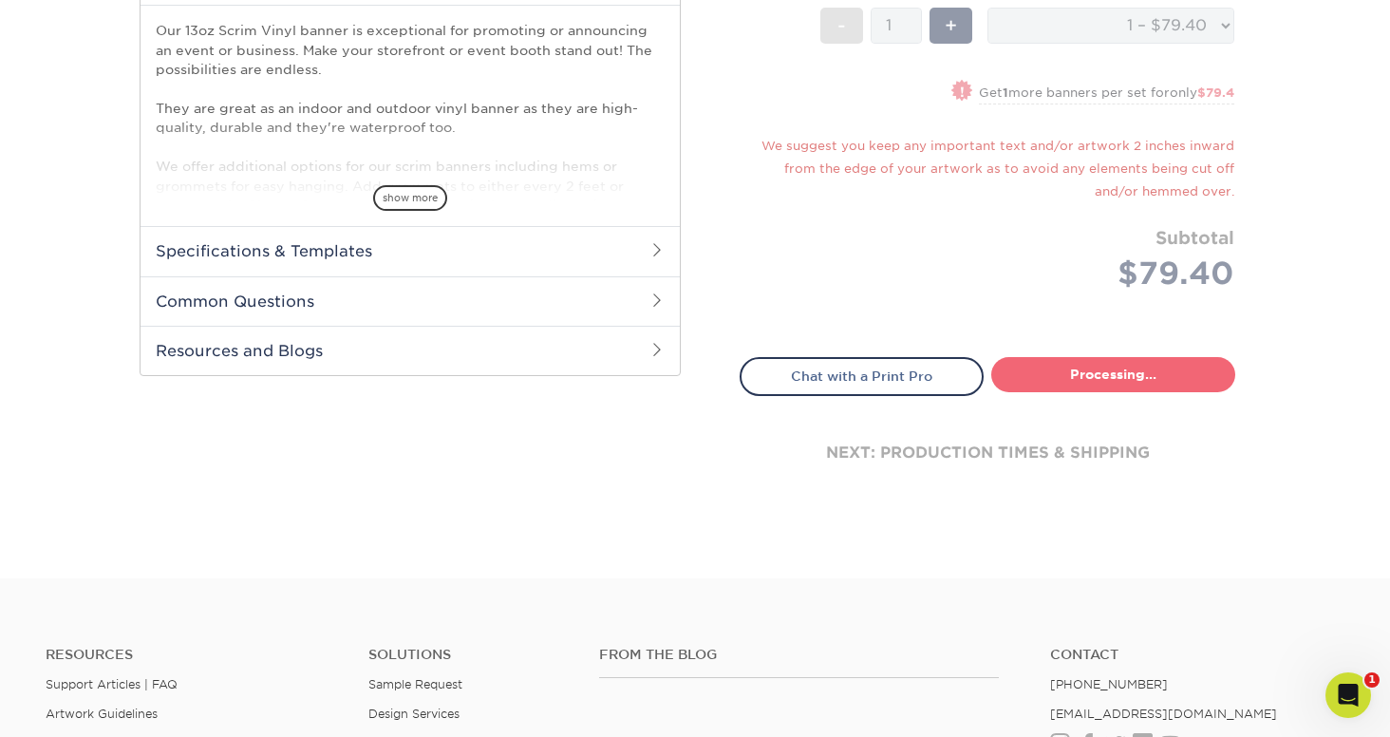
select select "05365baf-160f-450b-940a-30c77613933f"
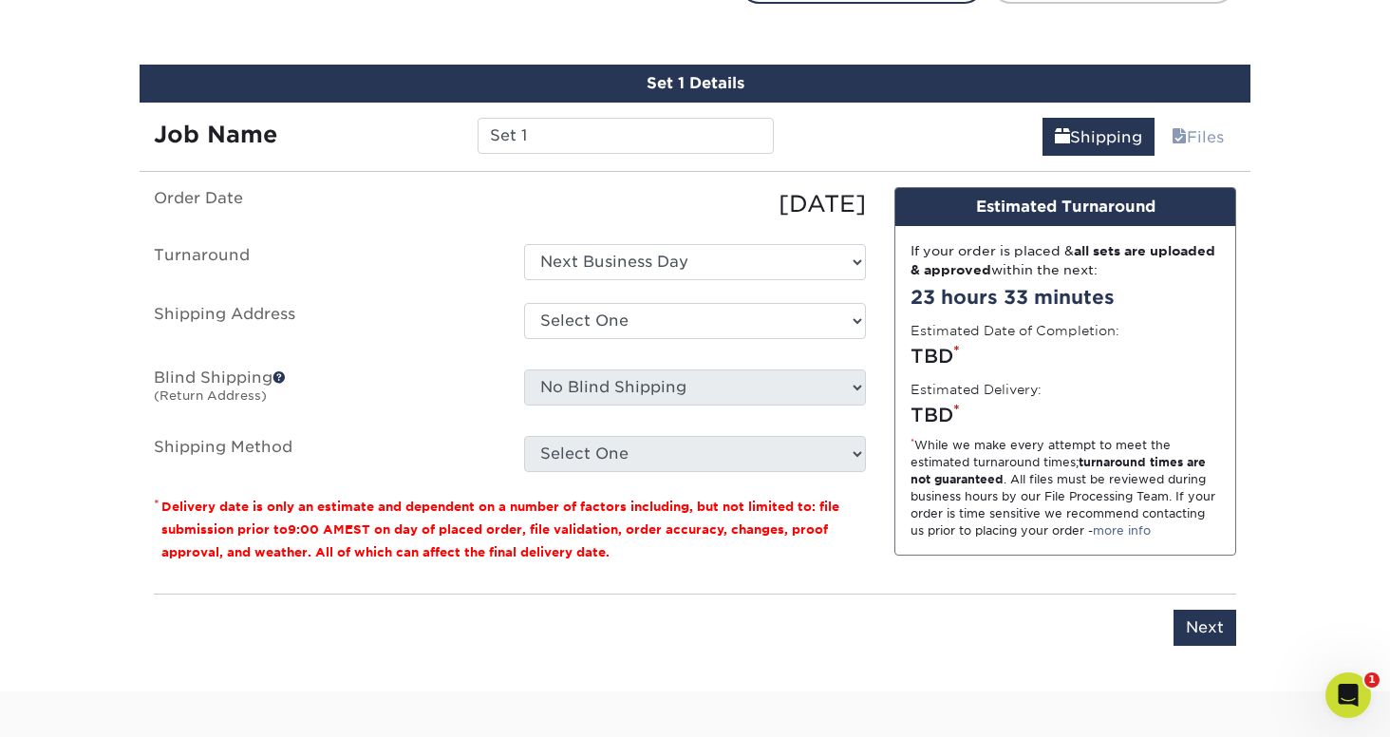
scroll to position [1092, 0]
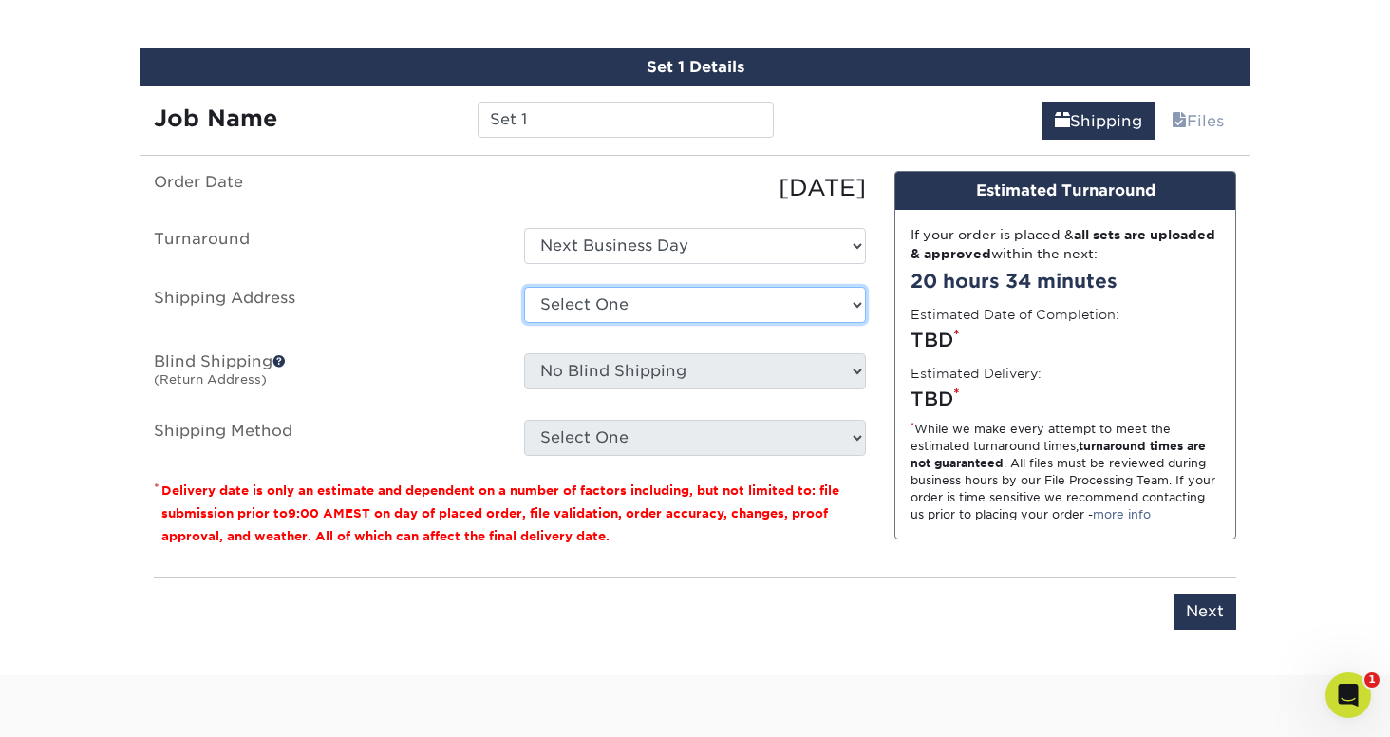
click at [696, 320] on select "Select One Brooksville Project [PERSON_NAME][GEOGRAPHIC_DATA] ROB - JAX Scorpio…" at bounding box center [695, 305] width 342 height 36
select select "274352"
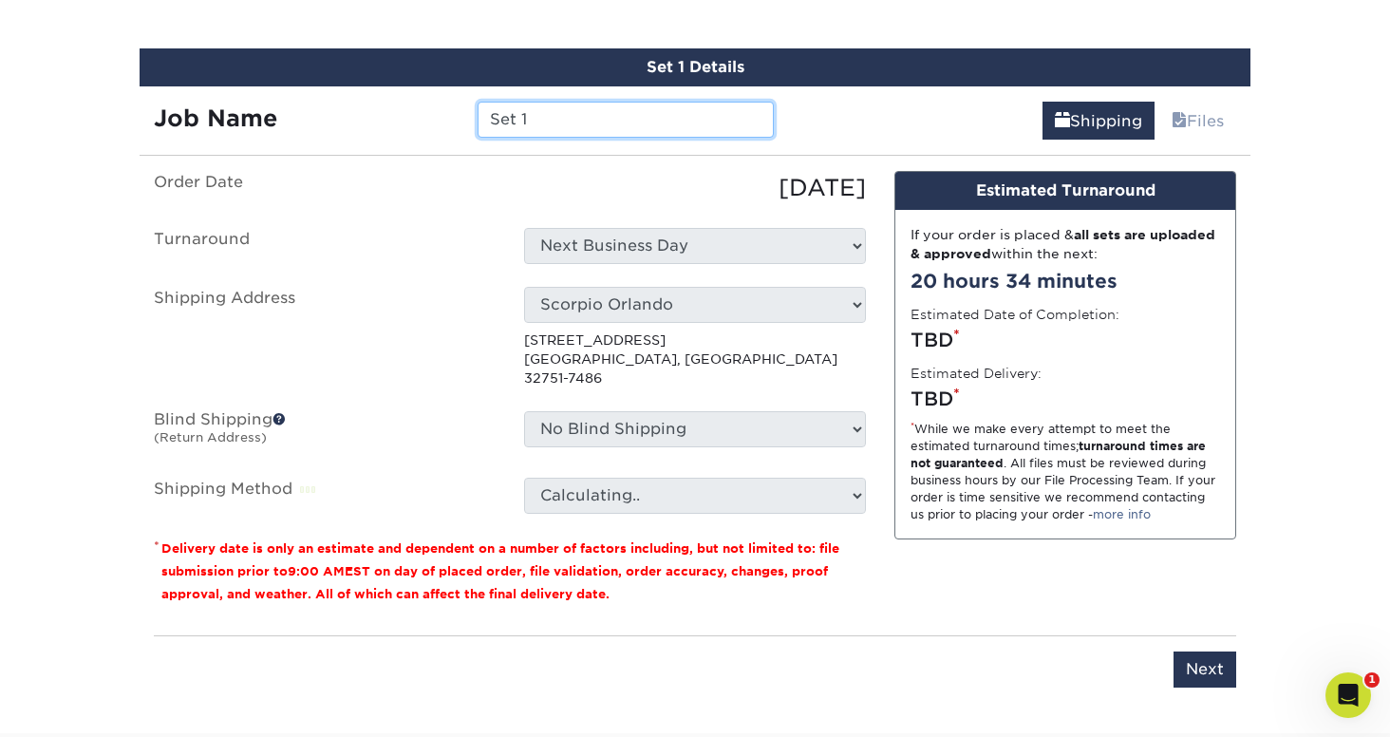
click at [540, 115] on input "Set 1" at bounding box center [625, 120] width 295 height 36
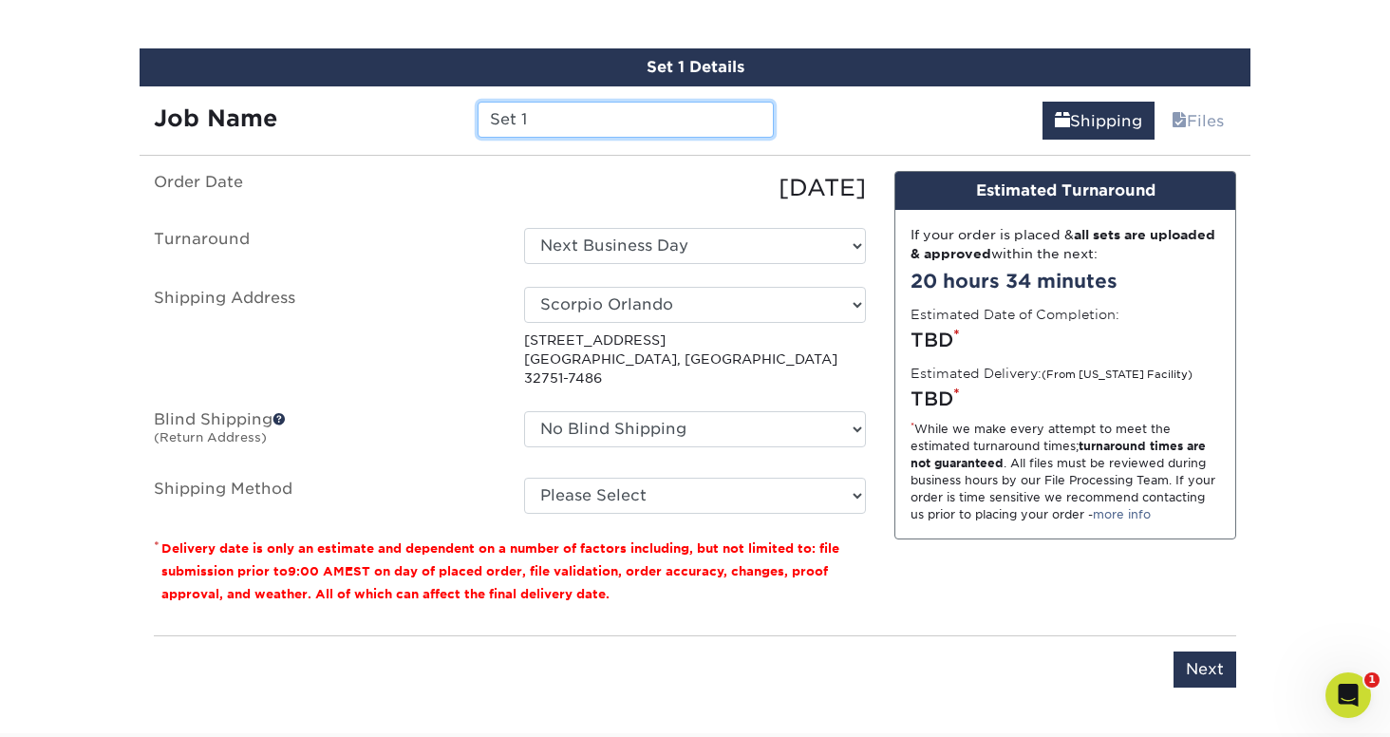
paste input "Proj 2504"
type input "Proj 25041 - For [PERSON_NAME]"
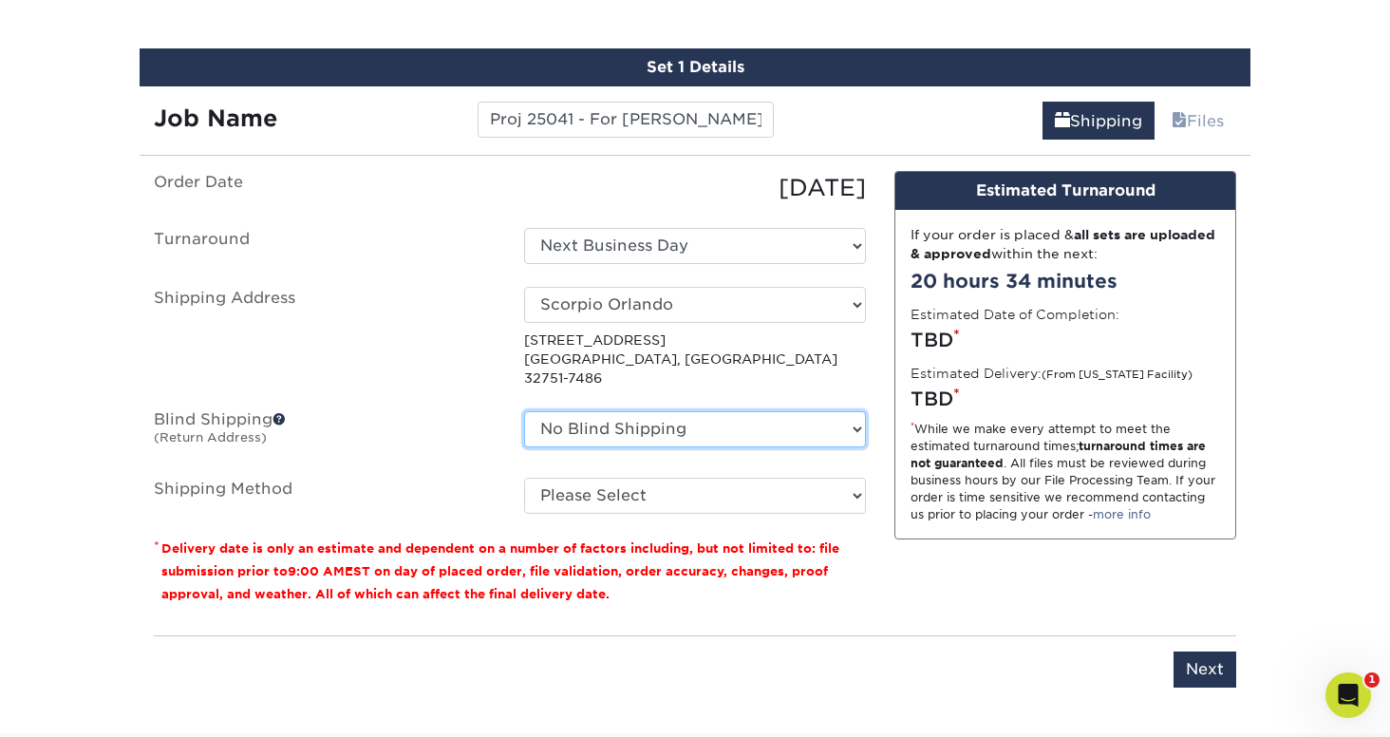
click at [679, 411] on select "No Blind Shipping Brooksville Project [PERSON_NAME][GEOGRAPHIC_DATA] ROB - JAX …" at bounding box center [695, 429] width 342 height 36
click at [524, 411] on select "No Blind Shipping Brooksville Project [PERSON_NAME][GEOGRAPHIC_DATA] ROB - JAX …" at bounding box center [695, 429] width 342 height 36
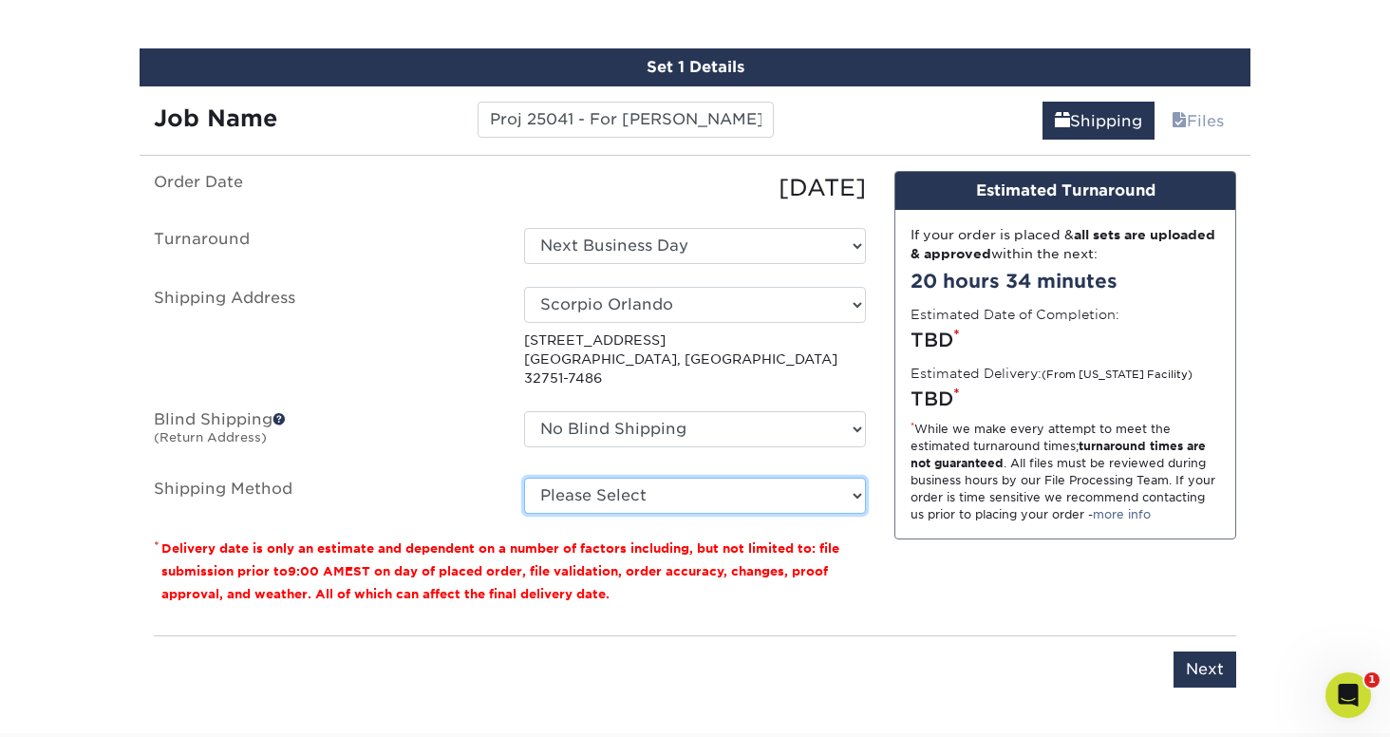
click at [660, 480] on select "Please Select Flat Rate Shipping (+$11.20) Ground Shipping (+$15.02) 3 Day Ship…" at bounding box center [695, 496] width 342 height 36
select select "G4MFLATRATE"
click at [524, 478] on select "Please Select Flat Rate Shipping (+$11.20) Ground Shipping (+$15.02) 3 Day Ship…" at bounding box center [695, 496] width 342 height 36
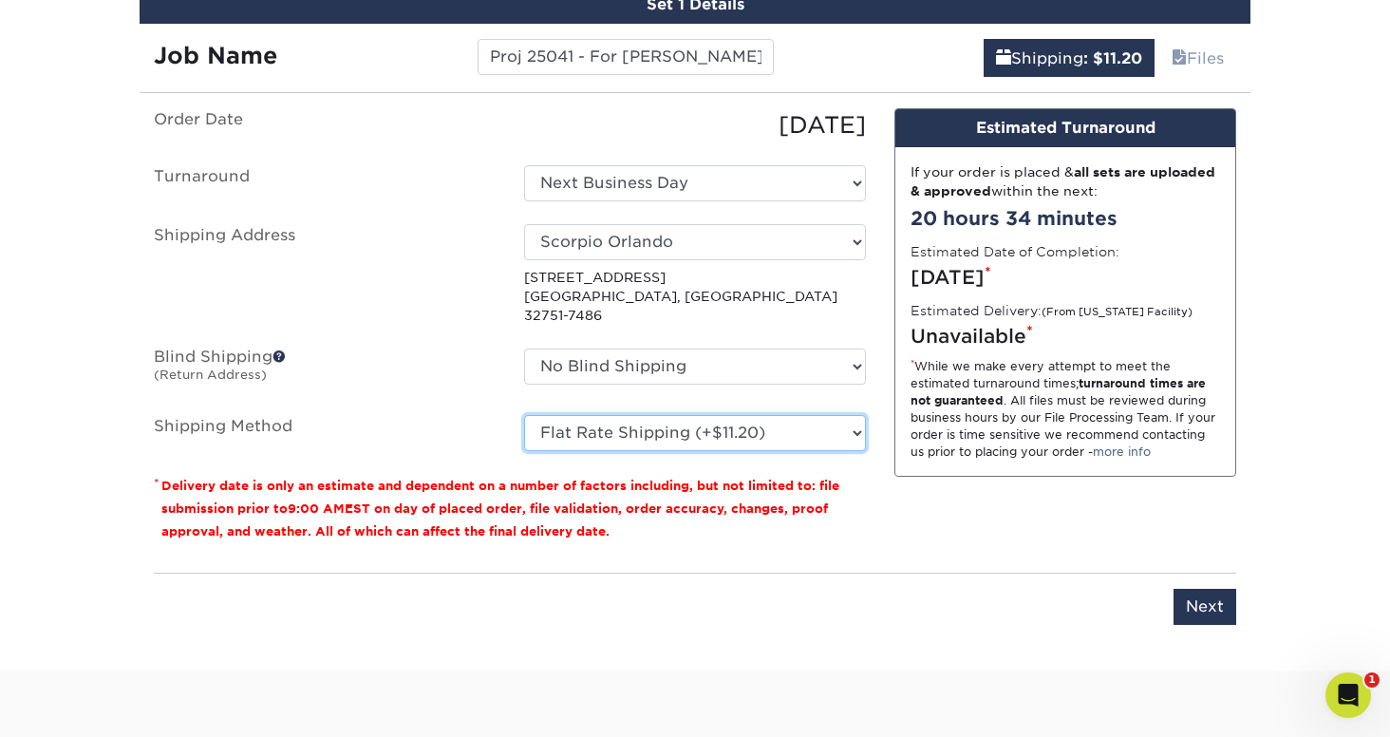
scroll to position [1147, 0]
